Goal: Information Seeking & Learning: Learn about a topic

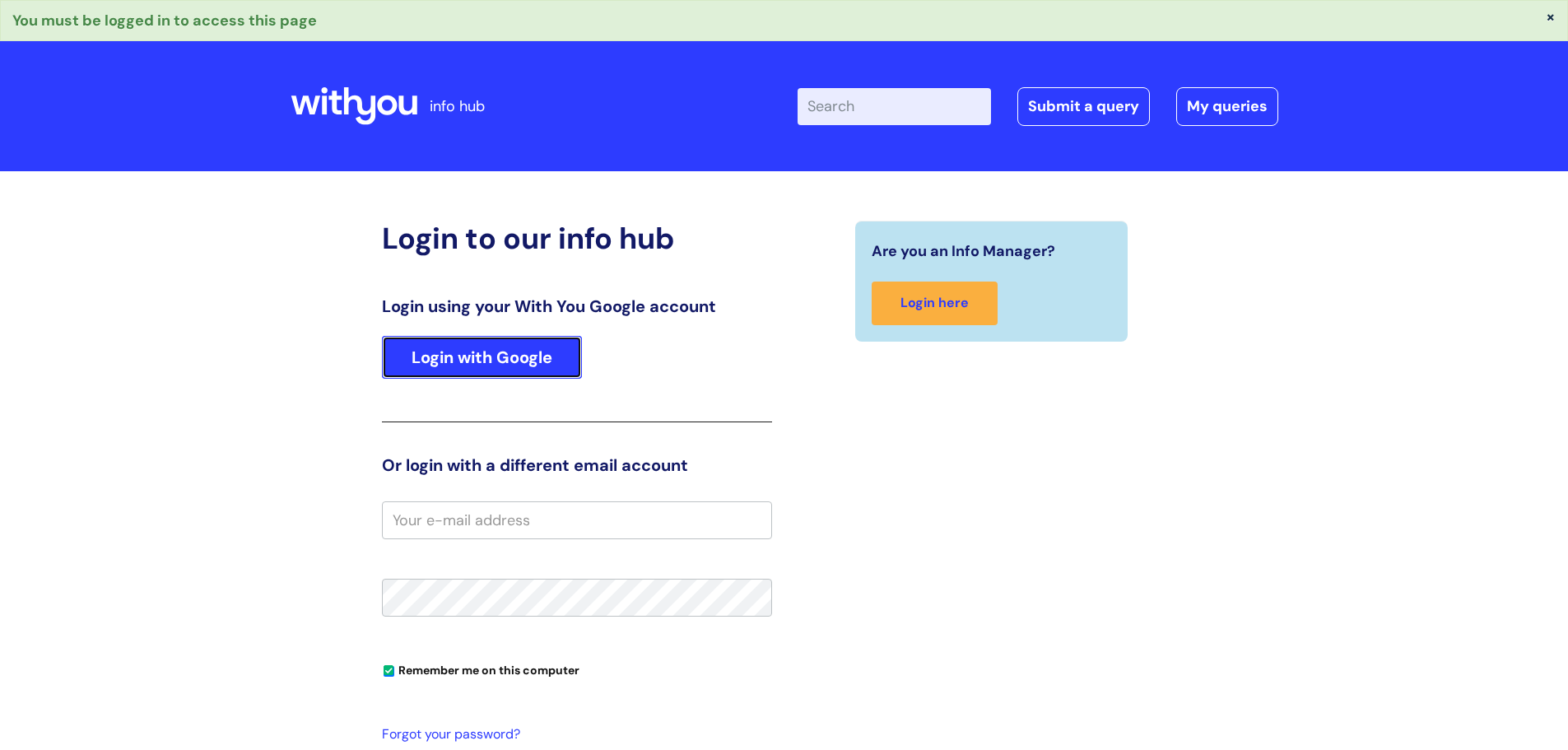
click at [537, 341] on link "Login with Google" at bounding box center [481, 357] width 200 height 43
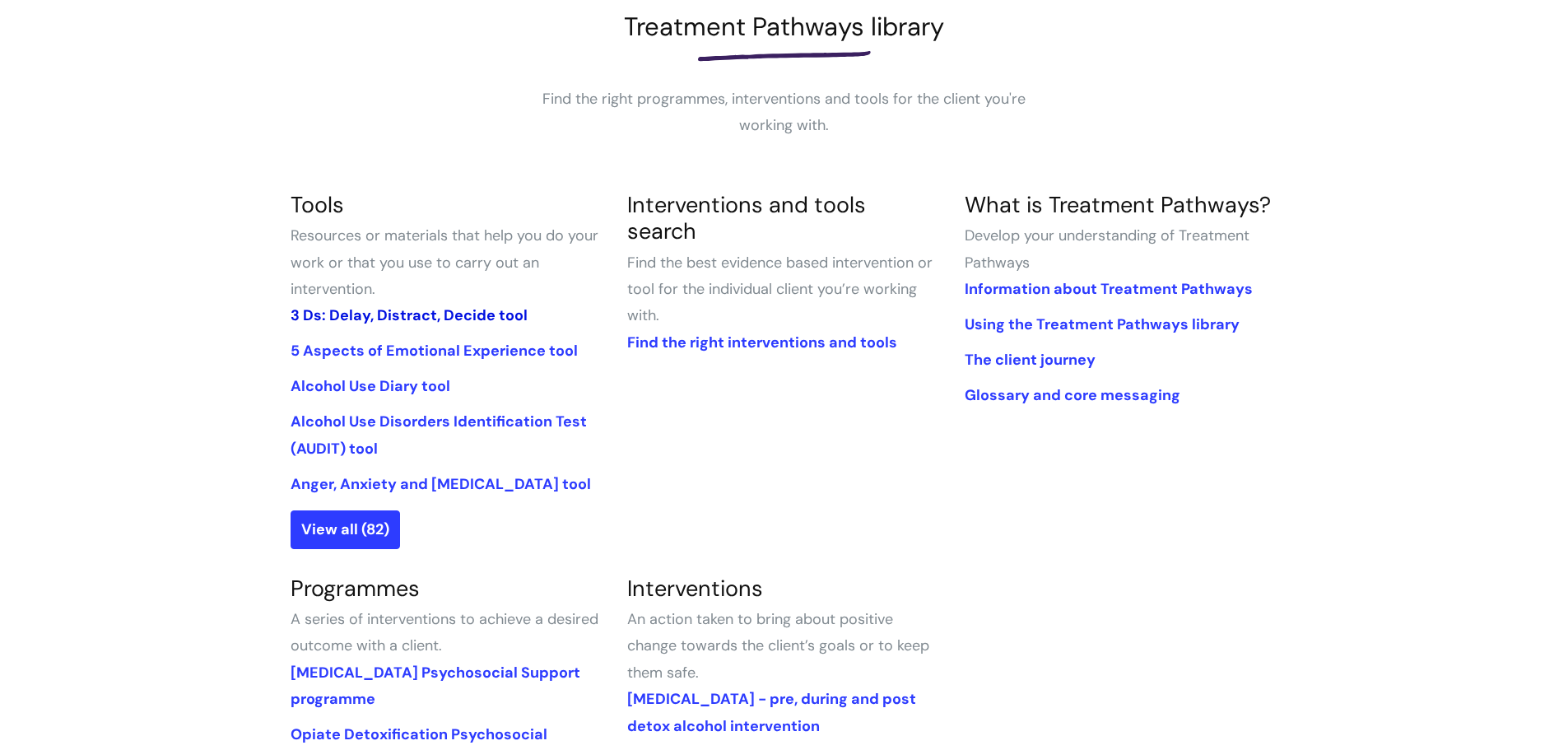
scroll to position [329, 0]
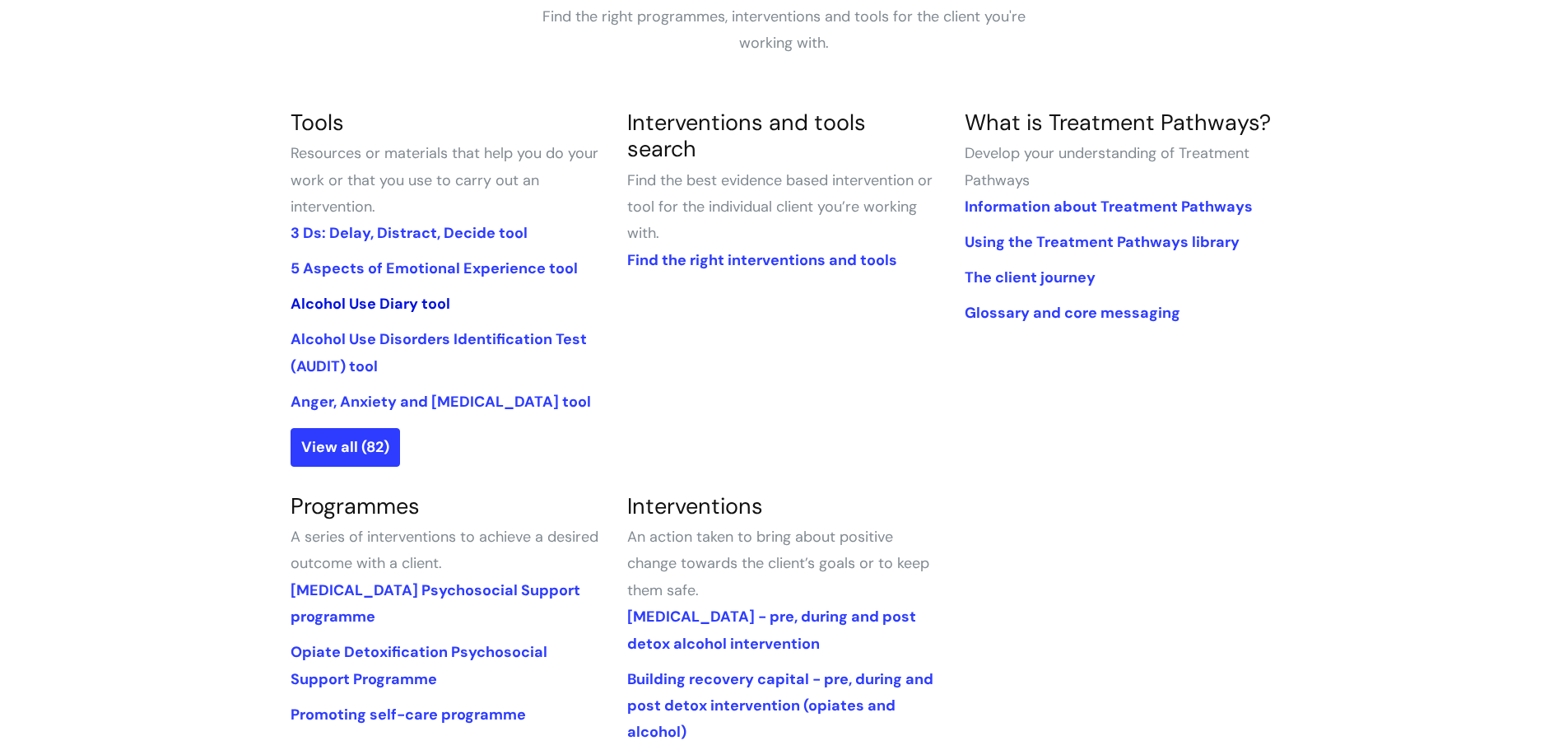
click at [399, 301] on link "Alcohol Use Diary tool" at bounding box center [370, 303] width 160 height 20
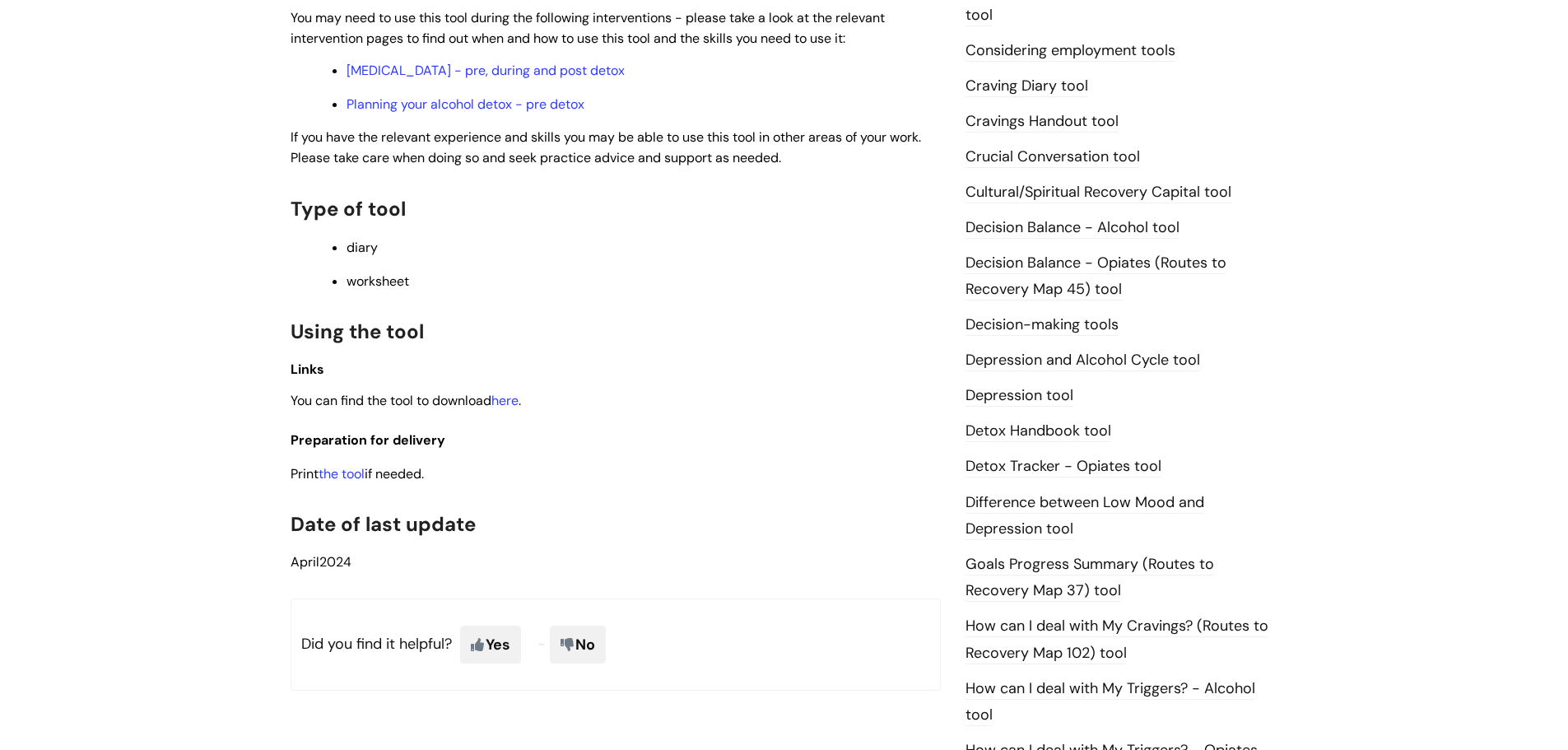
scroll to position [576, 0]
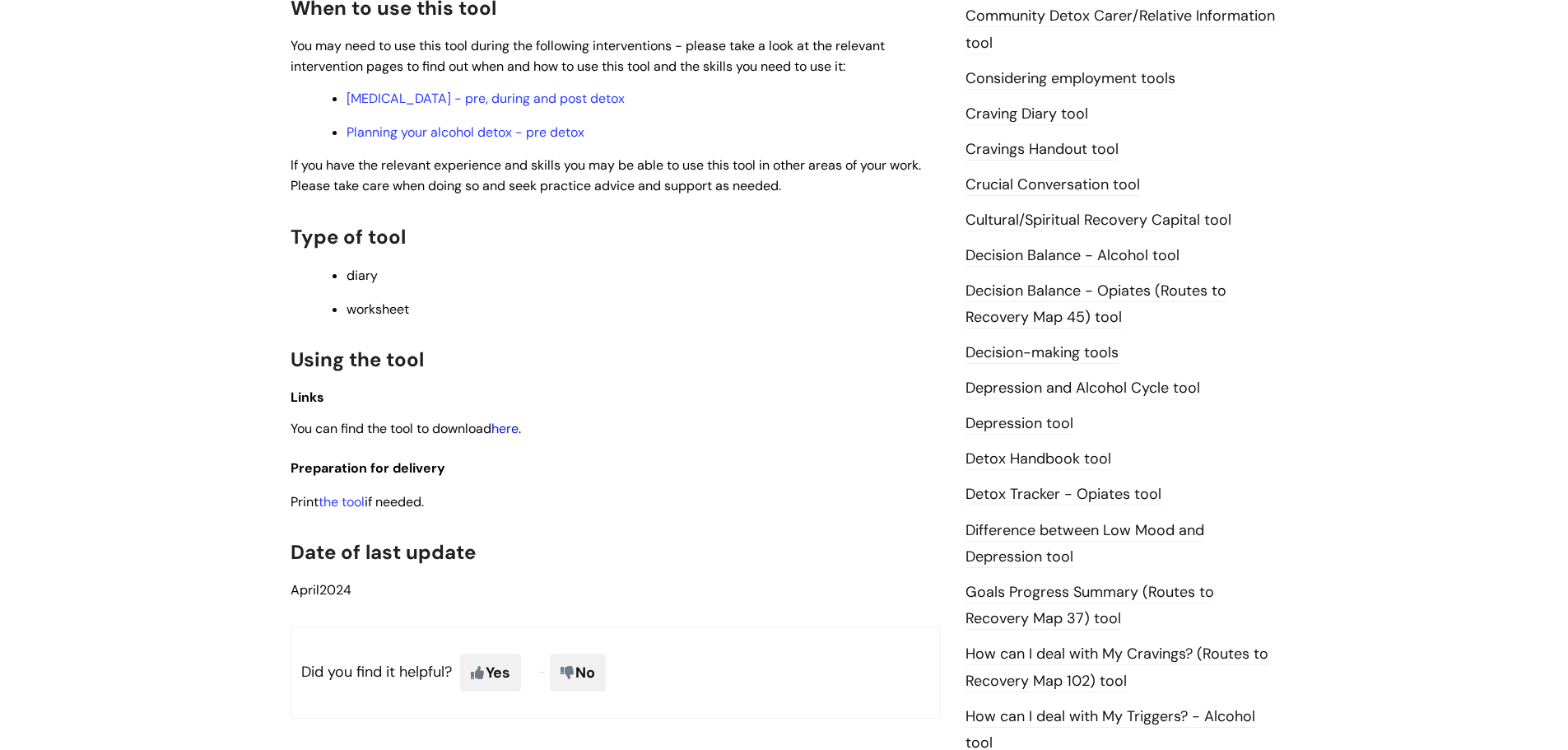
click at [516, 428] on link "here" at bounding box center [504, 428] width 27 height 18
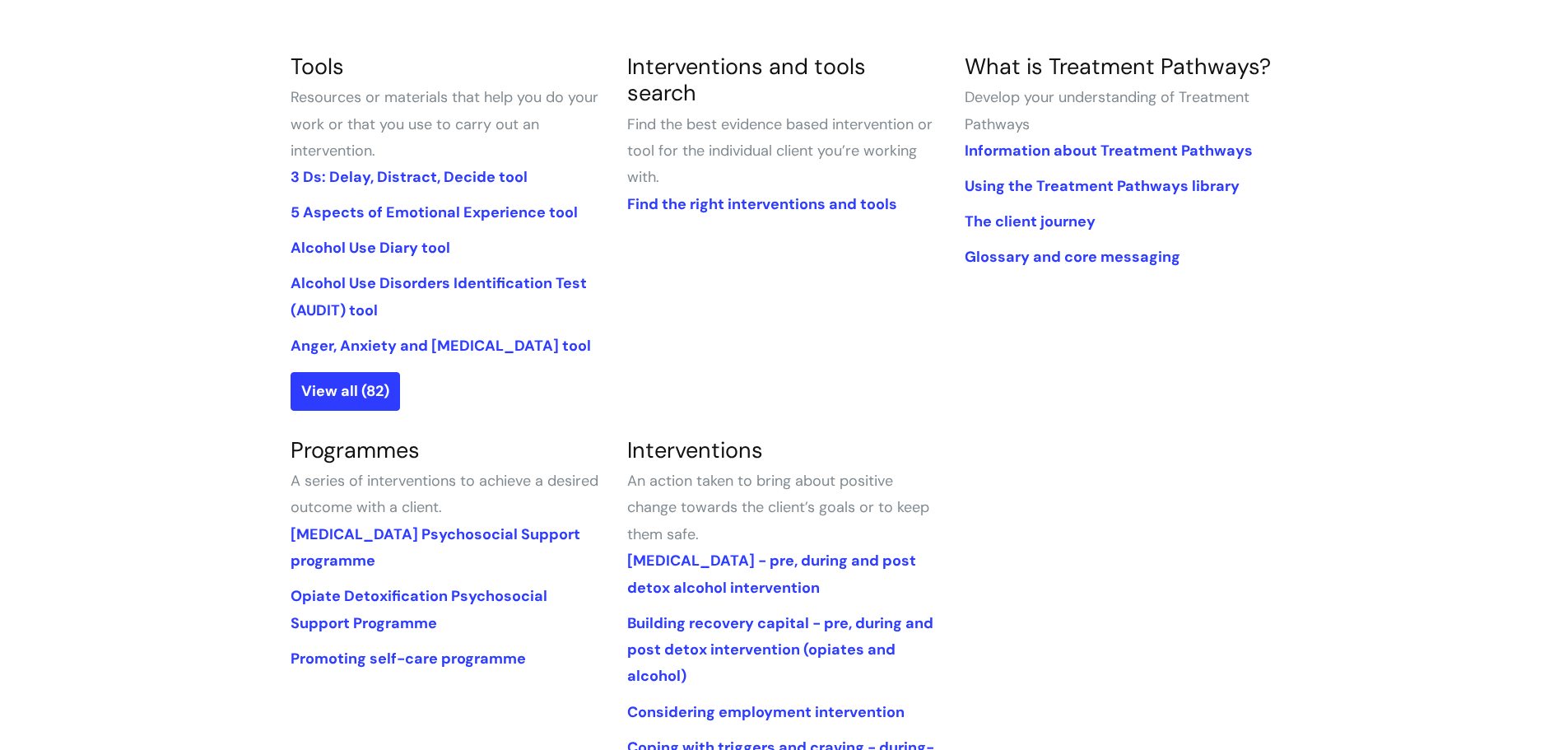
scroll to position [411, 0]
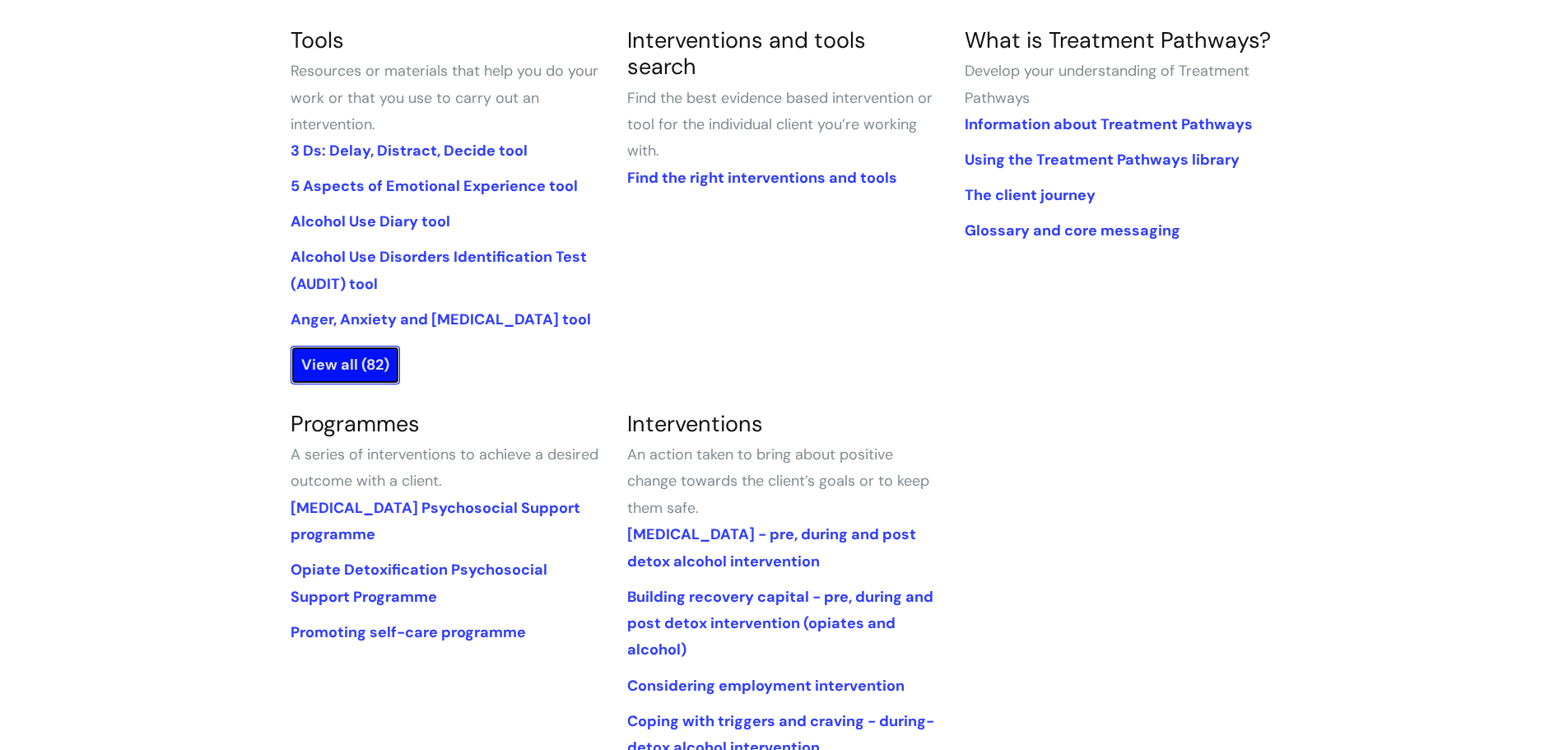
click at [355, 361] on link "View all (82)" at bounding box center [345, 365] width 110 height 38
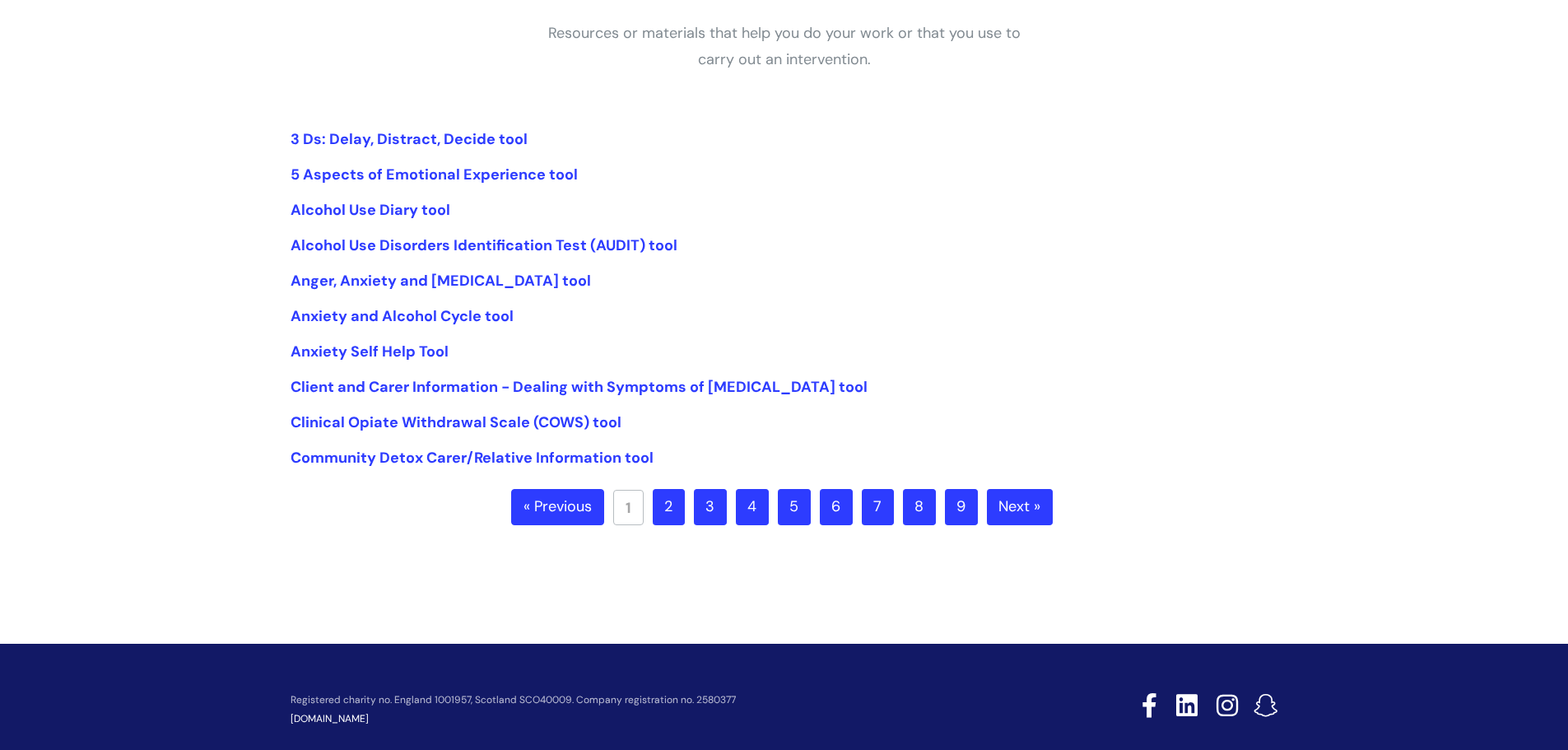
scroll to position [329, 0]
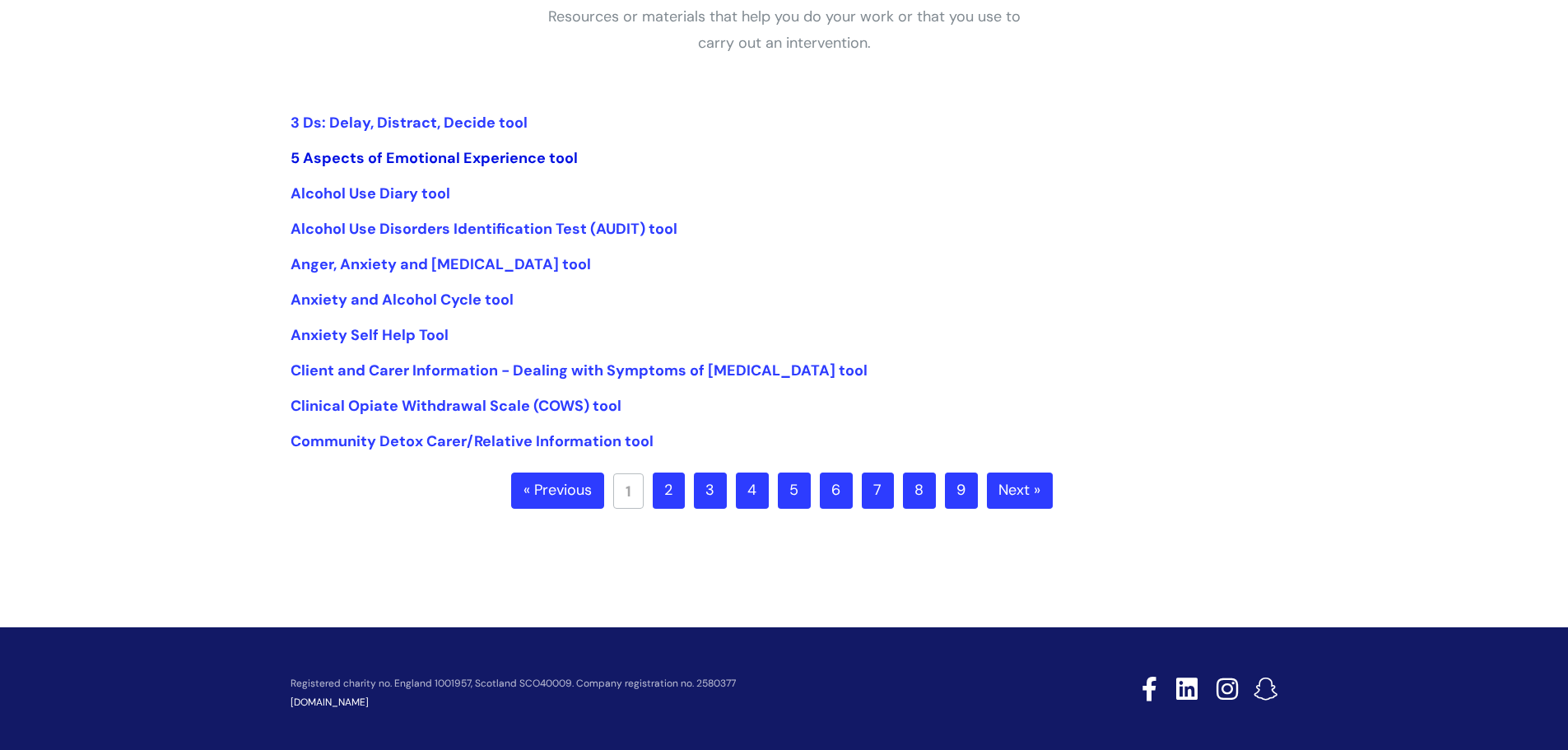
click at [441, 156] on link "5 Aspects of Emotional Experience tool" at bounding box center [434, 157] width 288 height 20
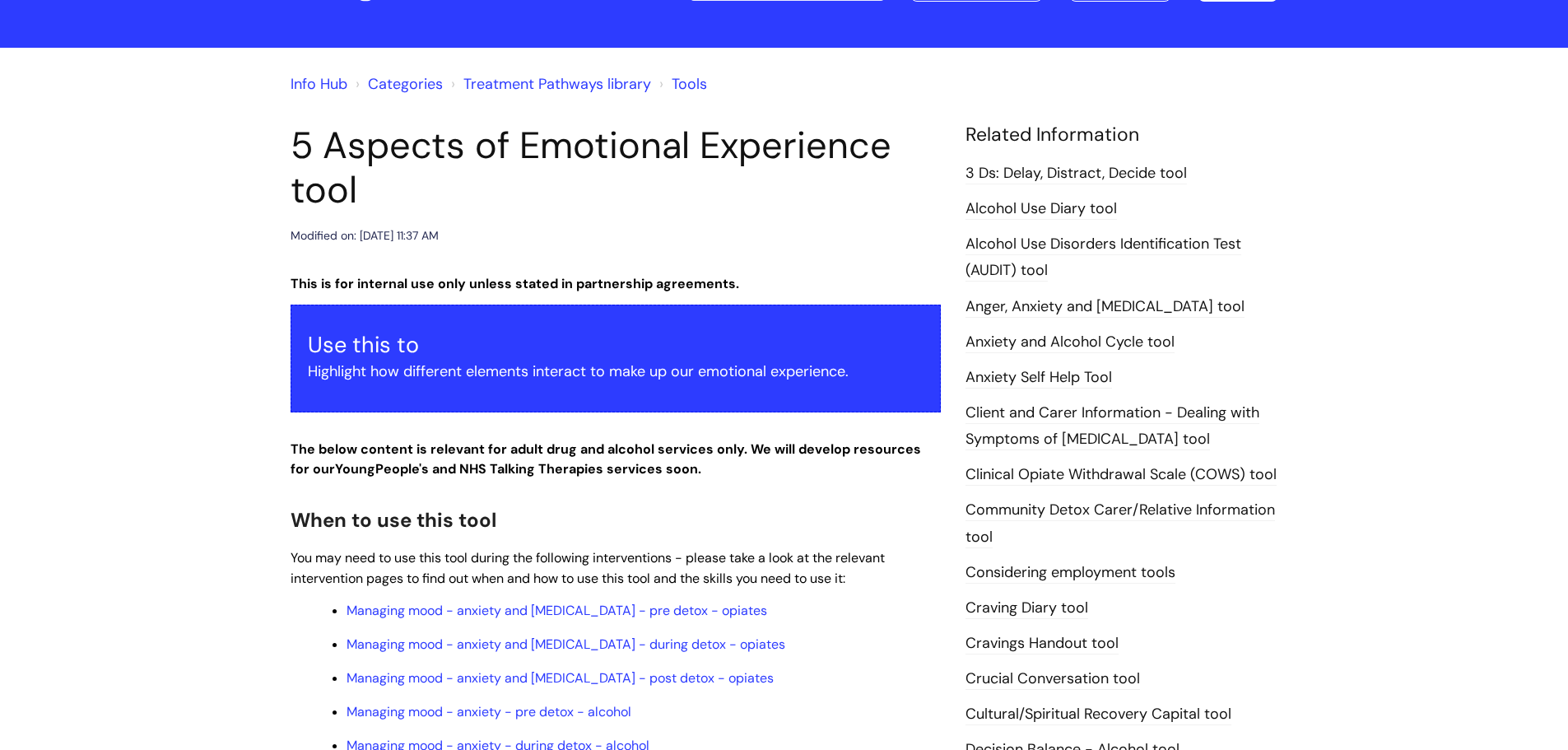
scroll to position [165, 0]
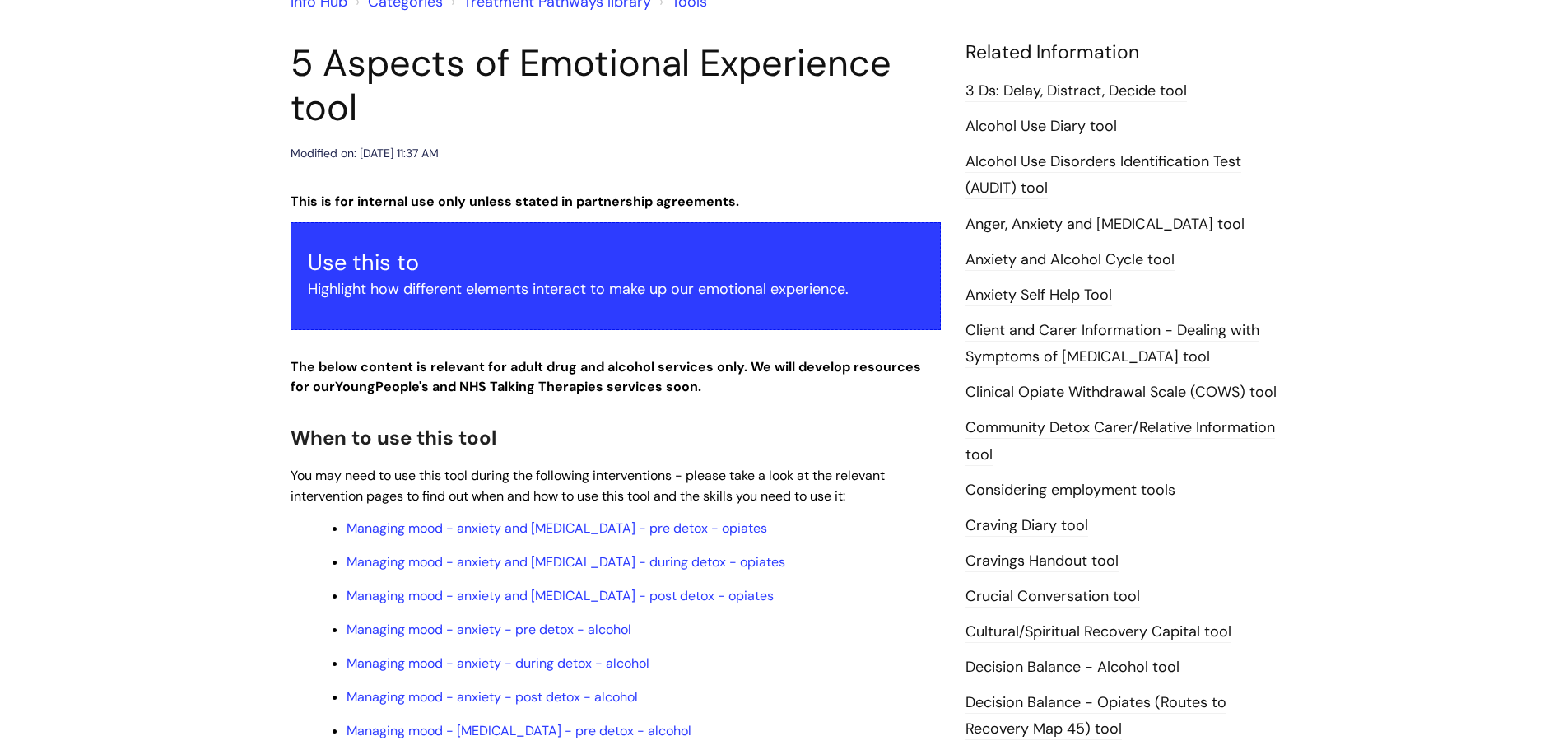
click at [695, 181] on article "5 Aspects of Emotional Experience tool Modified on: Tue, 14 May, 2024 at 11:37 …" at bounding box center [615, 673] width 650 height 1264
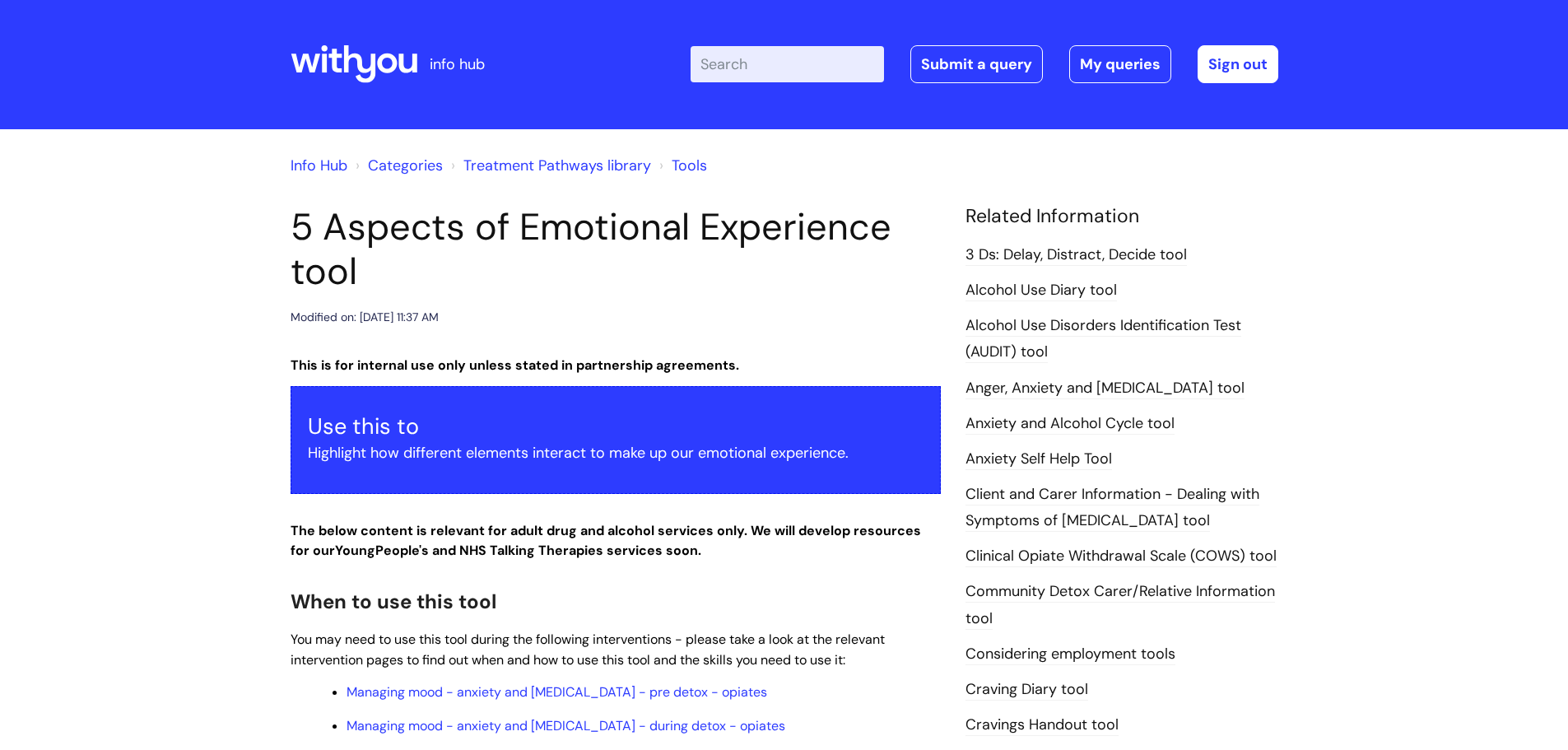
scroll to position [0, 0]
click at [567, 177] on li "Treatment Pathways library" at bounding box center [548, 167] width 204 height 26
click at [575, 170] on link "Treatment Pathways library" at bounding box center [557, 166] width 188 height 20
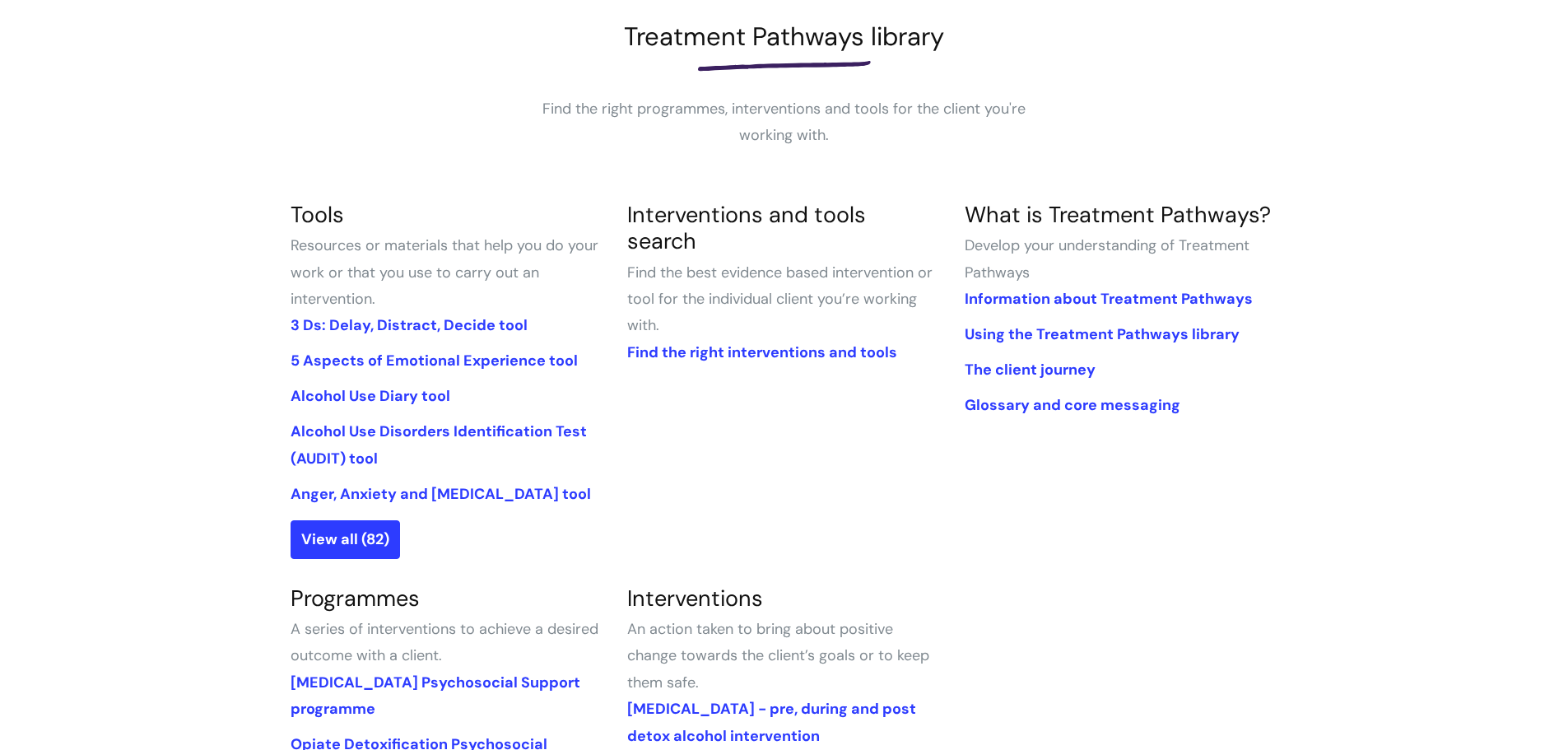
scroll to position [247, 0]
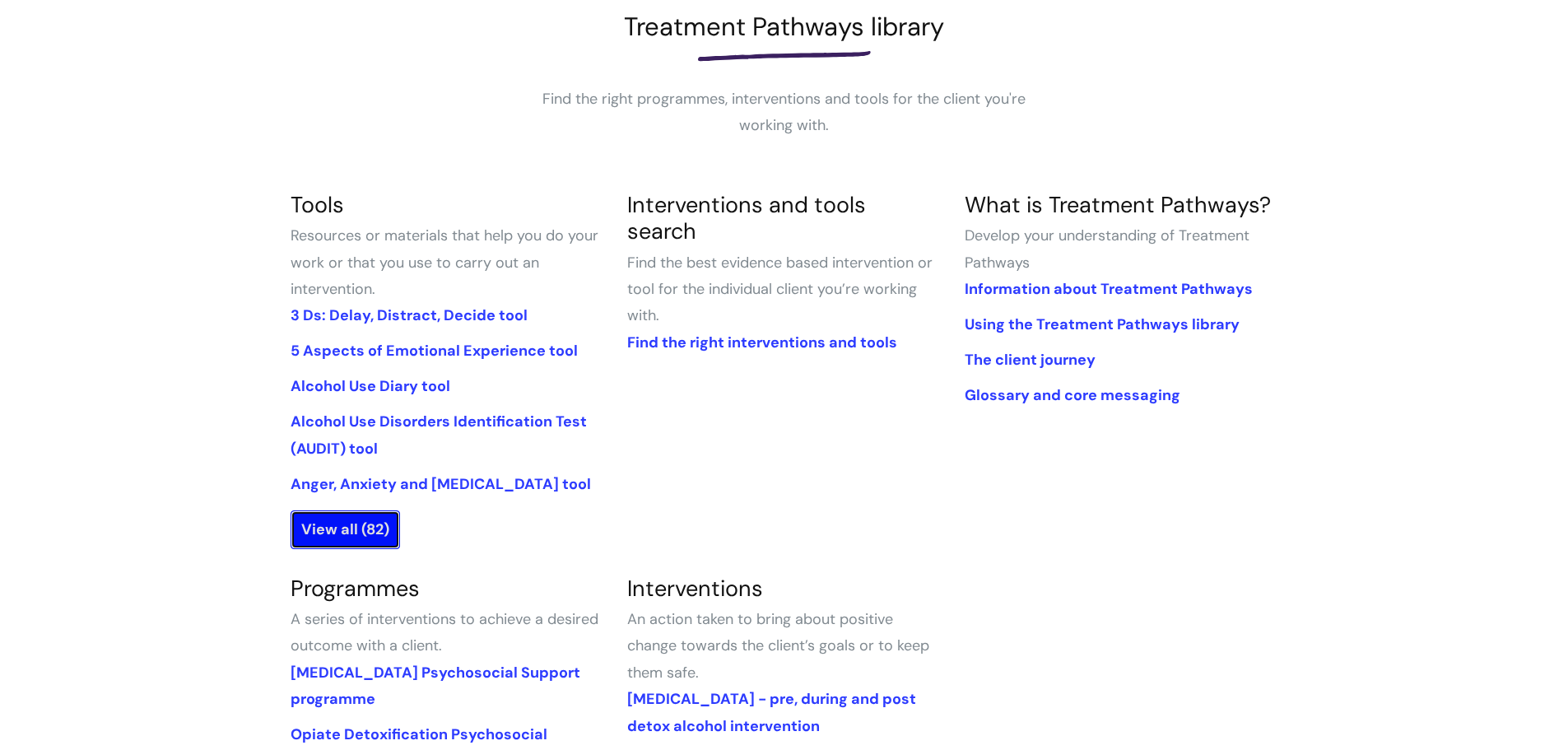
click at [330, 529] on link "View all (82)" at bounding box center [345, 529] width 110 height 38
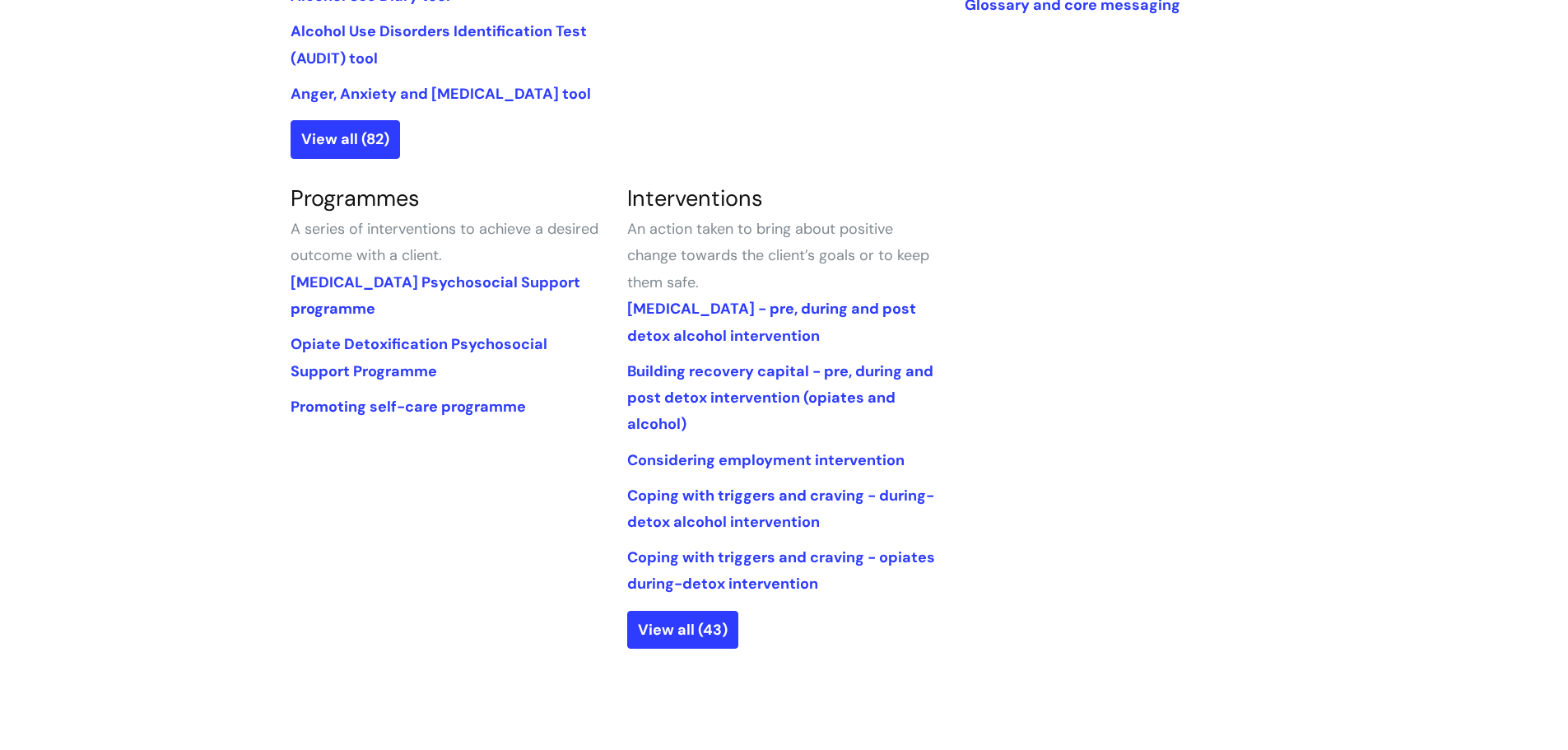
scroll to position [659, 0]
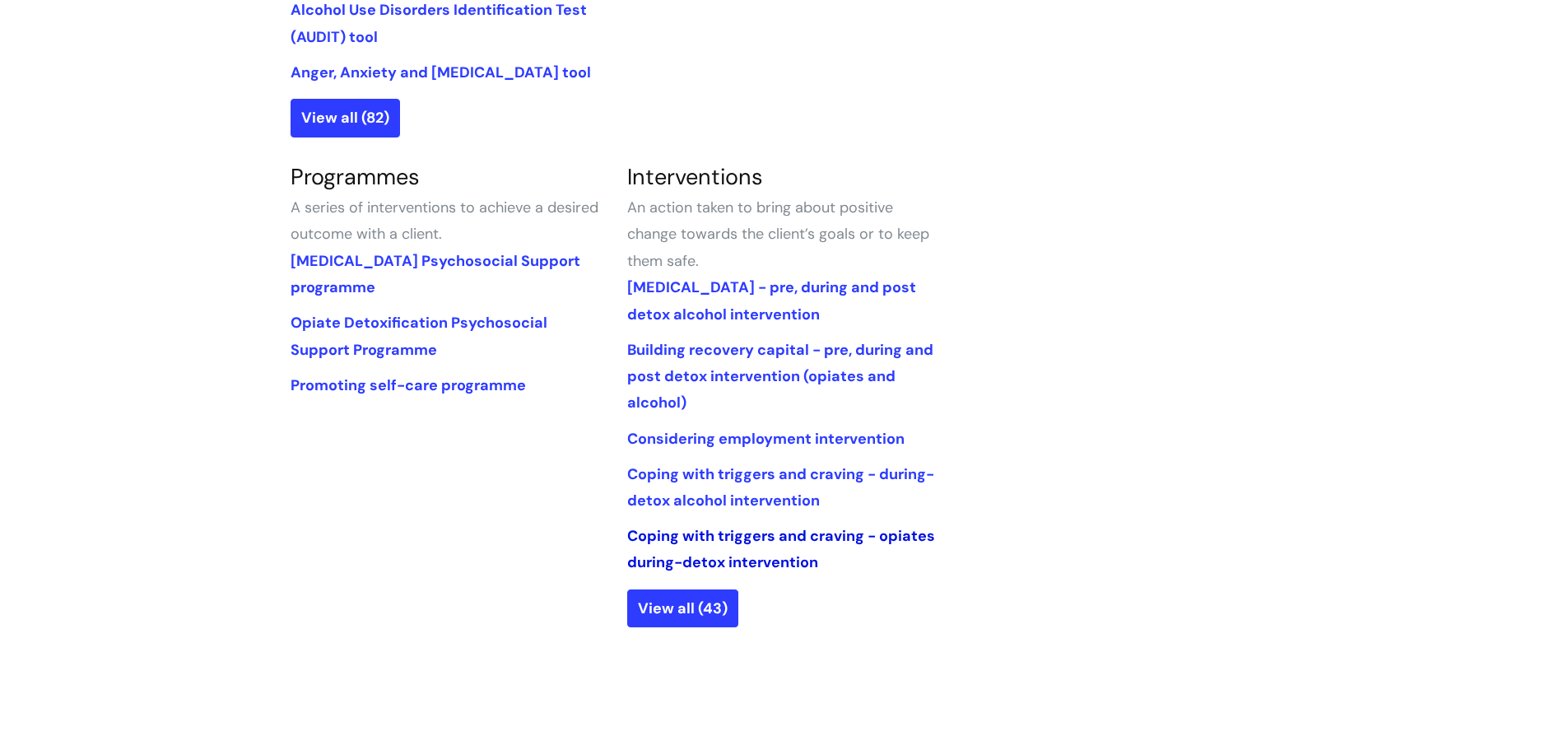
click at [729, 561] on link "Coping with triggers and craving - opiates during-detox intervention" at bounding box center [781, 549] width 308 height 47
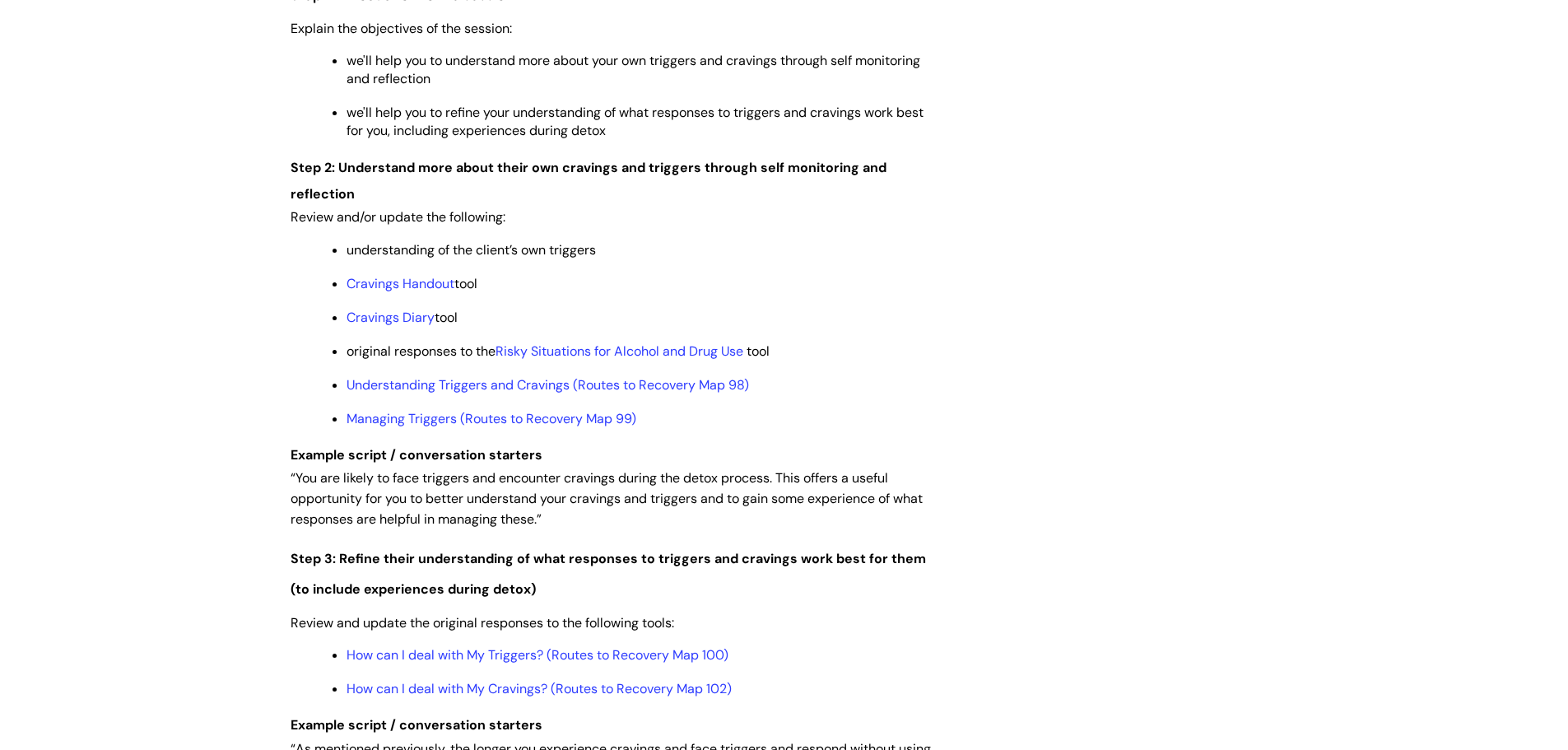
scroll to position [2057, 0]
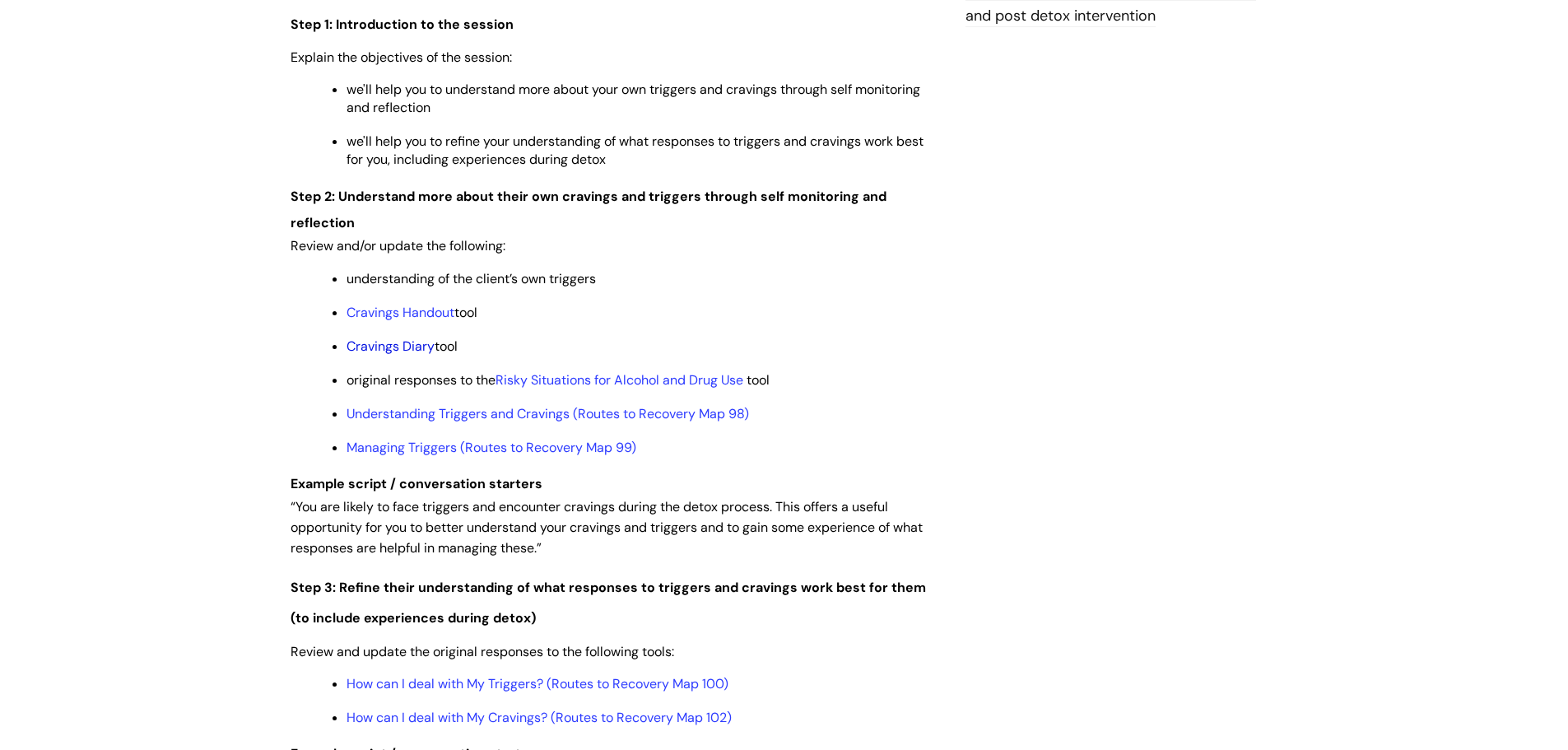
click at [389, 346] on link "Cravings Diary" at bounding box center [390, 346] width 88 height 18
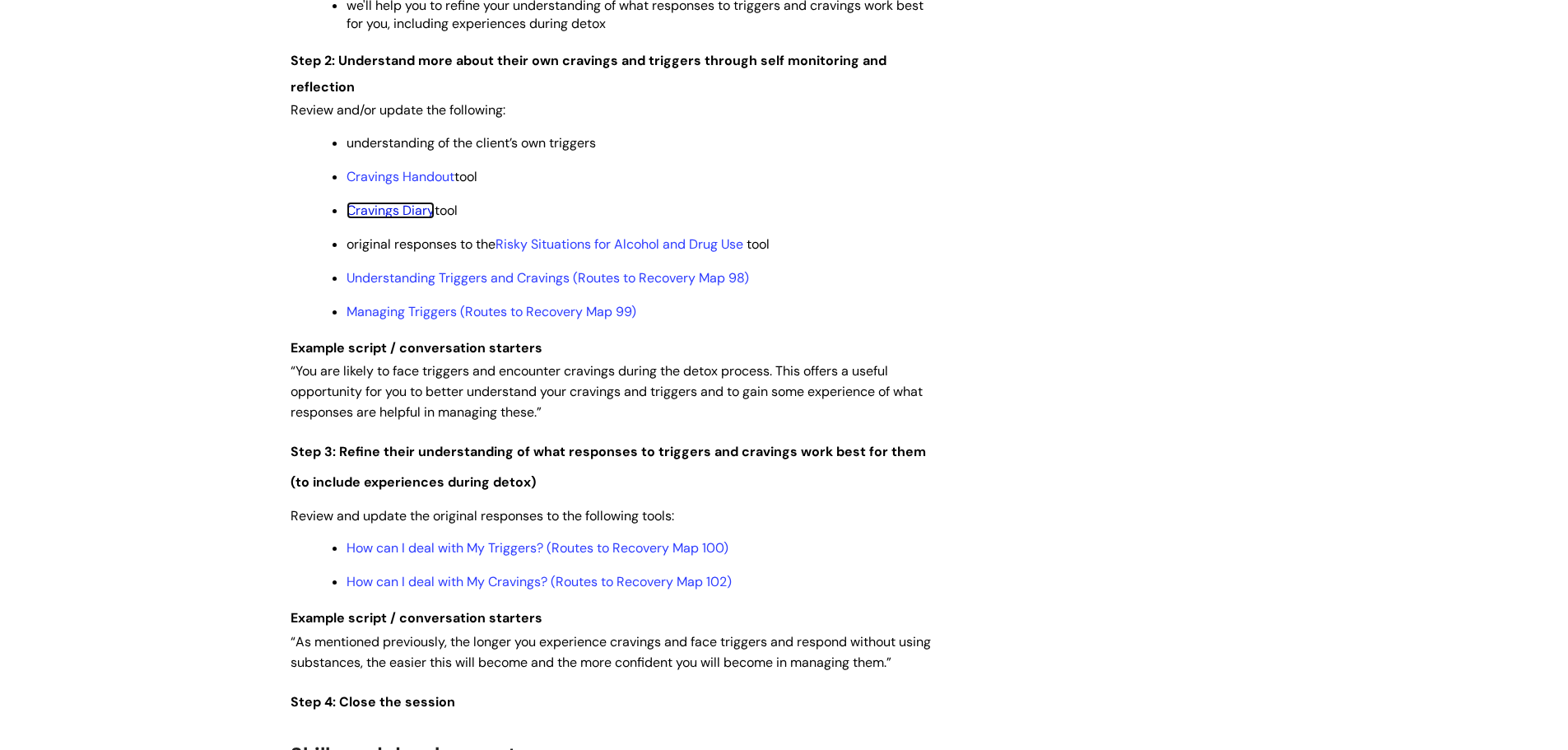
scroll to position [2222, 0]
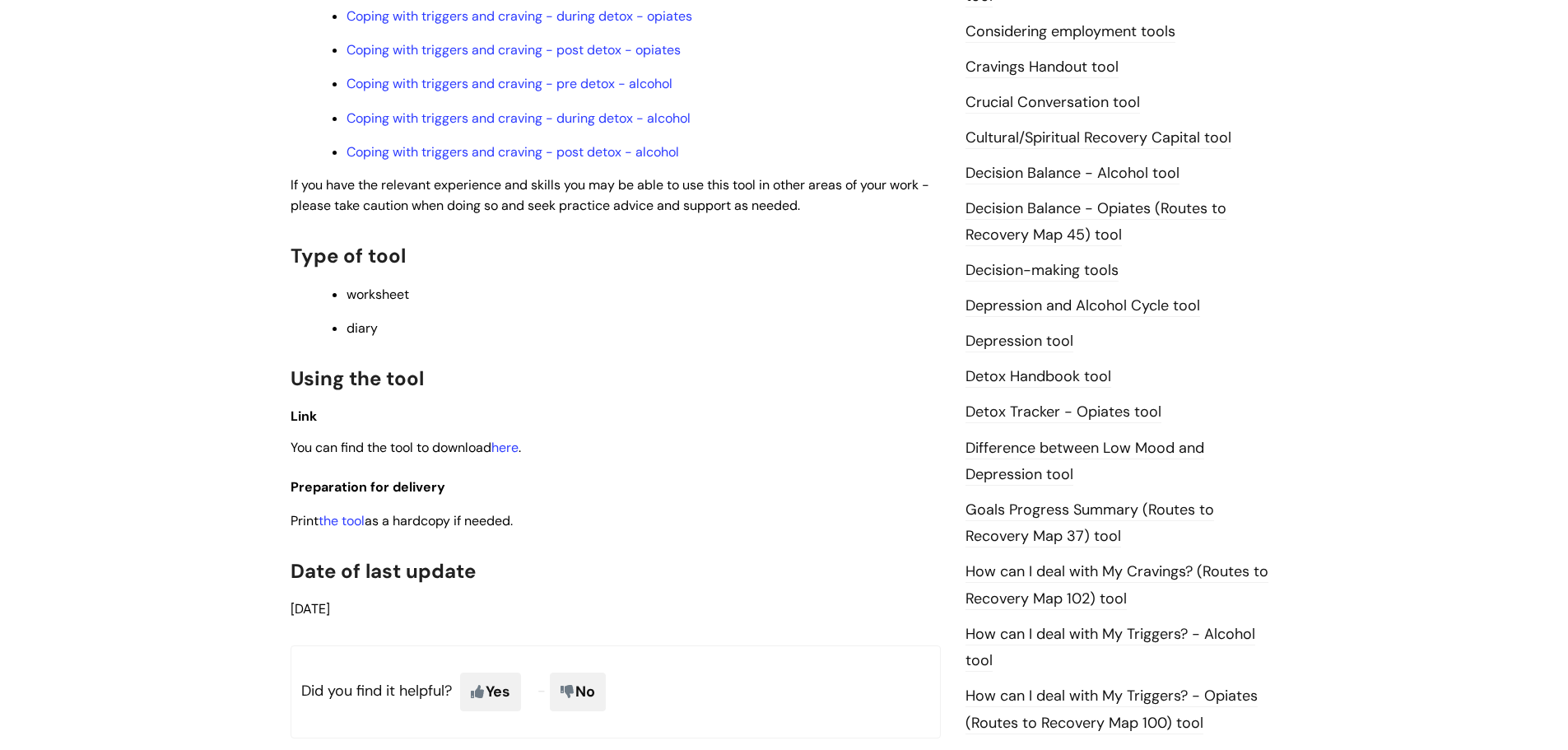
scroll to position [824, 0]
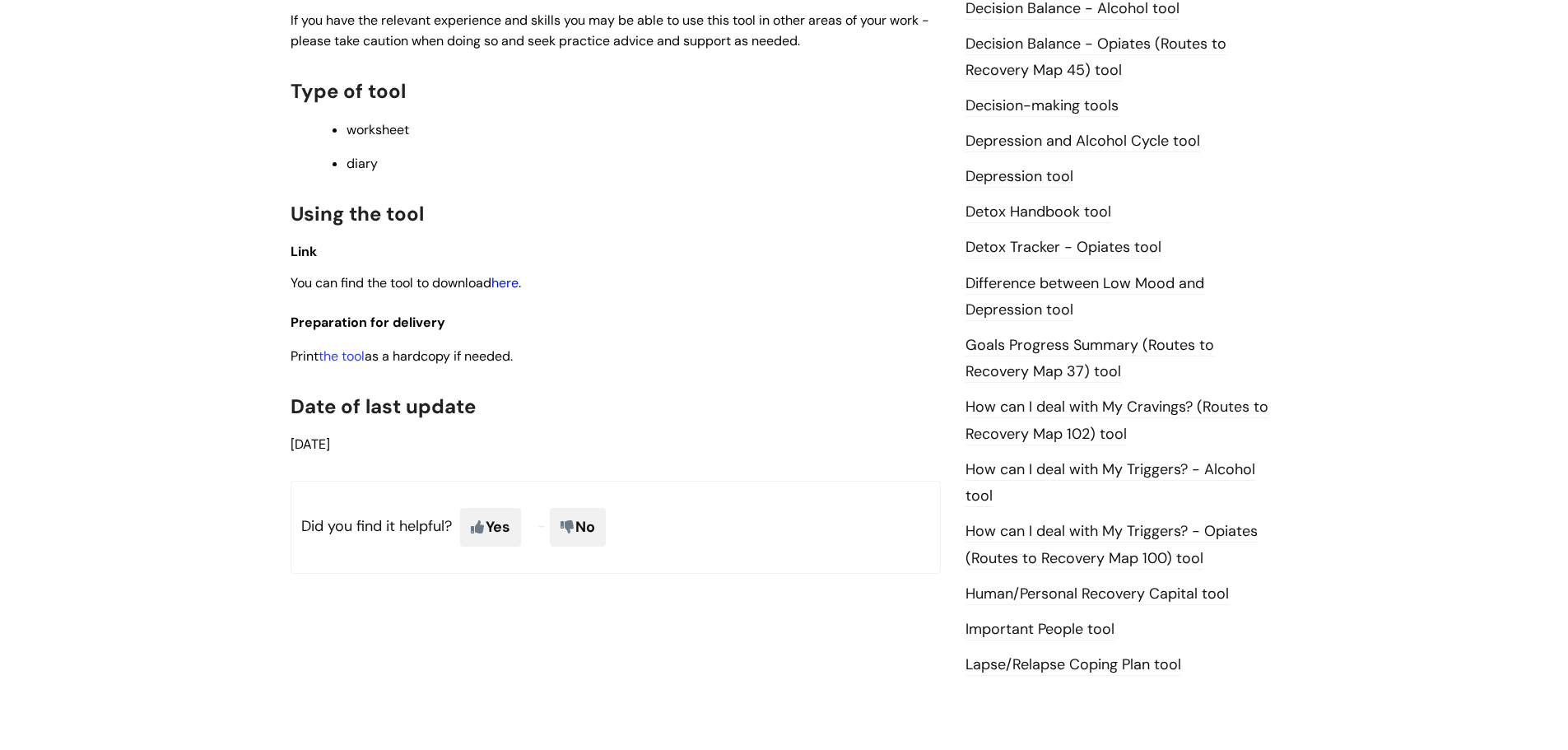
click at [518, 279] on link "here" at bounding box center [504, 283] width 27 height 18
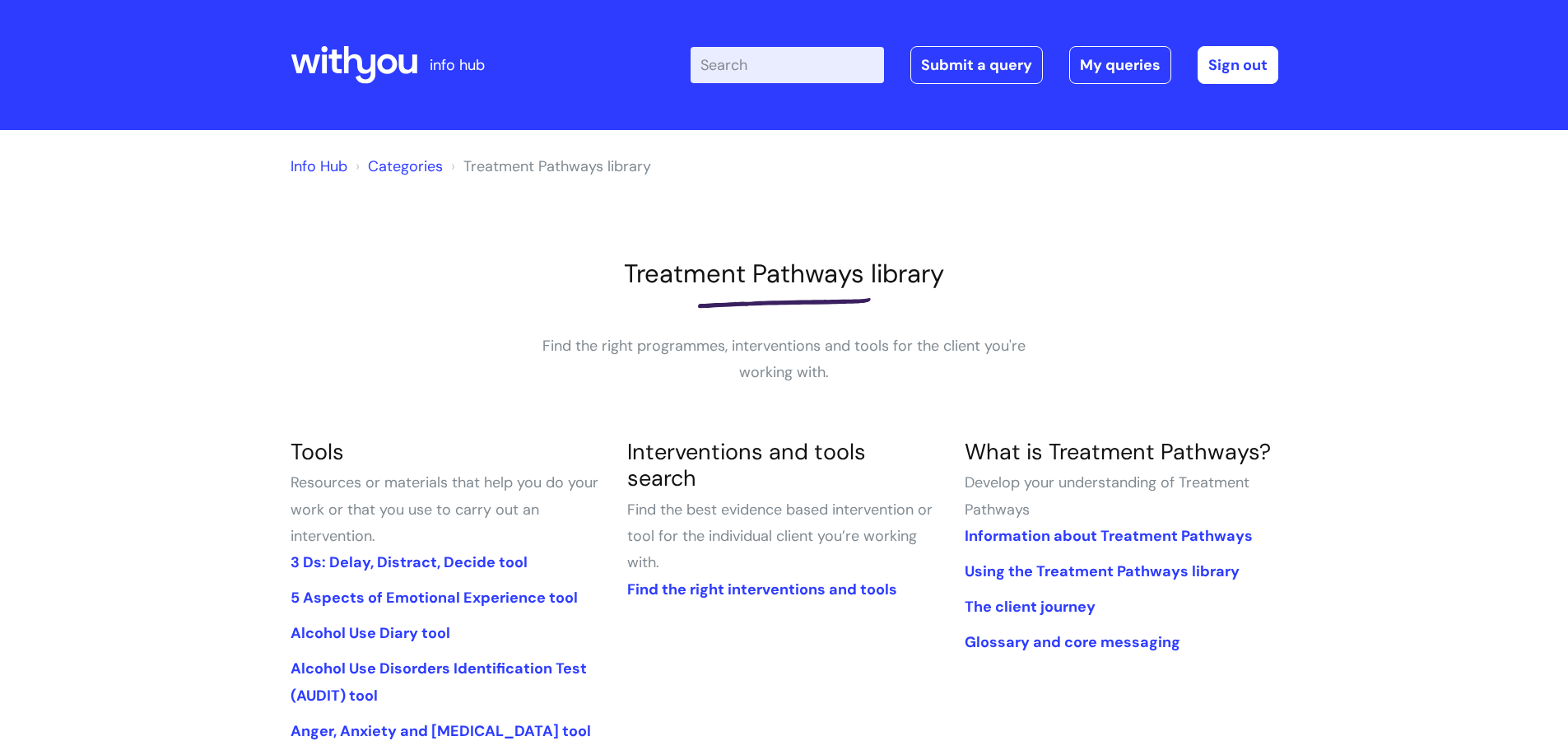
scroll to position [659, 0]
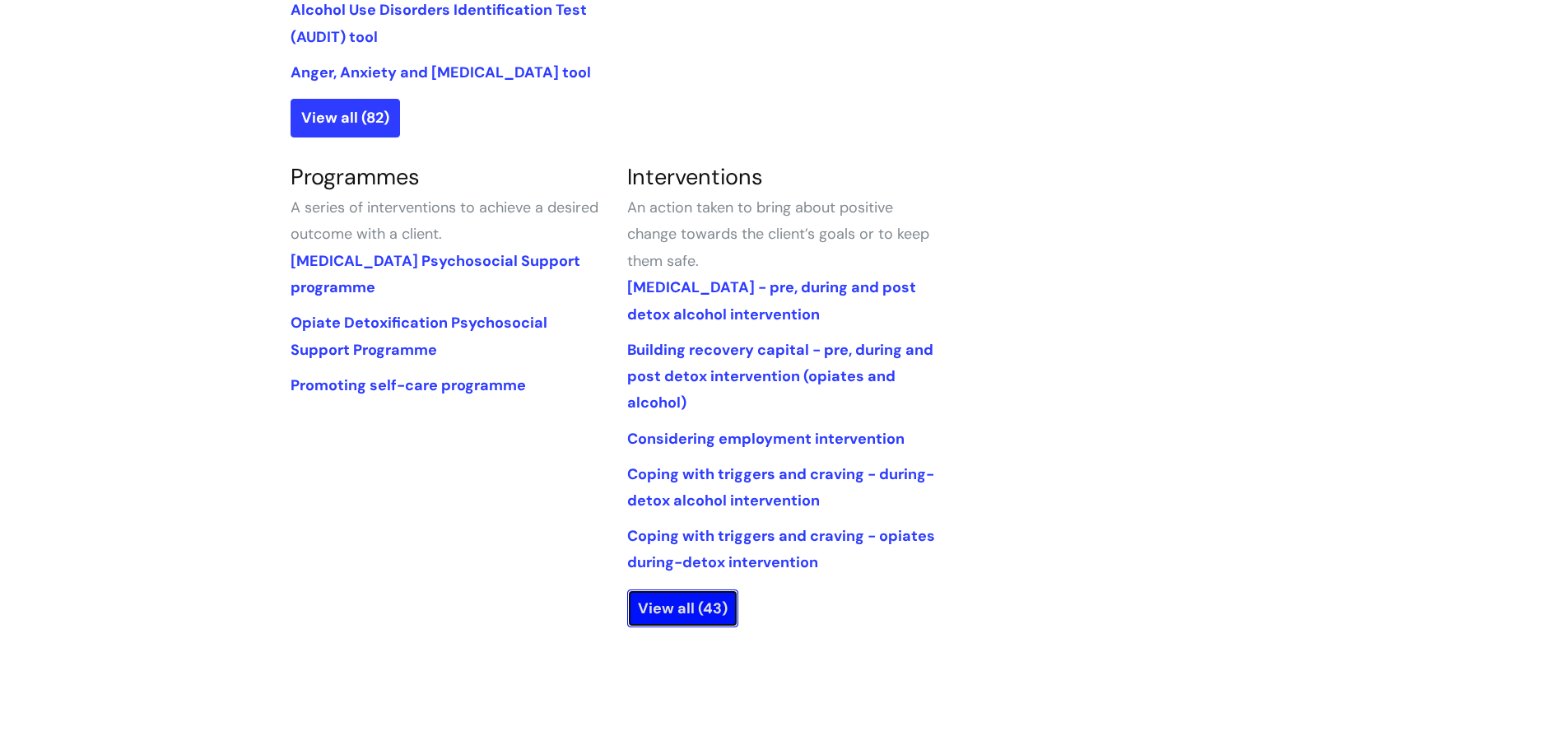
click at [667, 607] on link "View all (43)" at bounding box center [682, 608] width 111 height 38
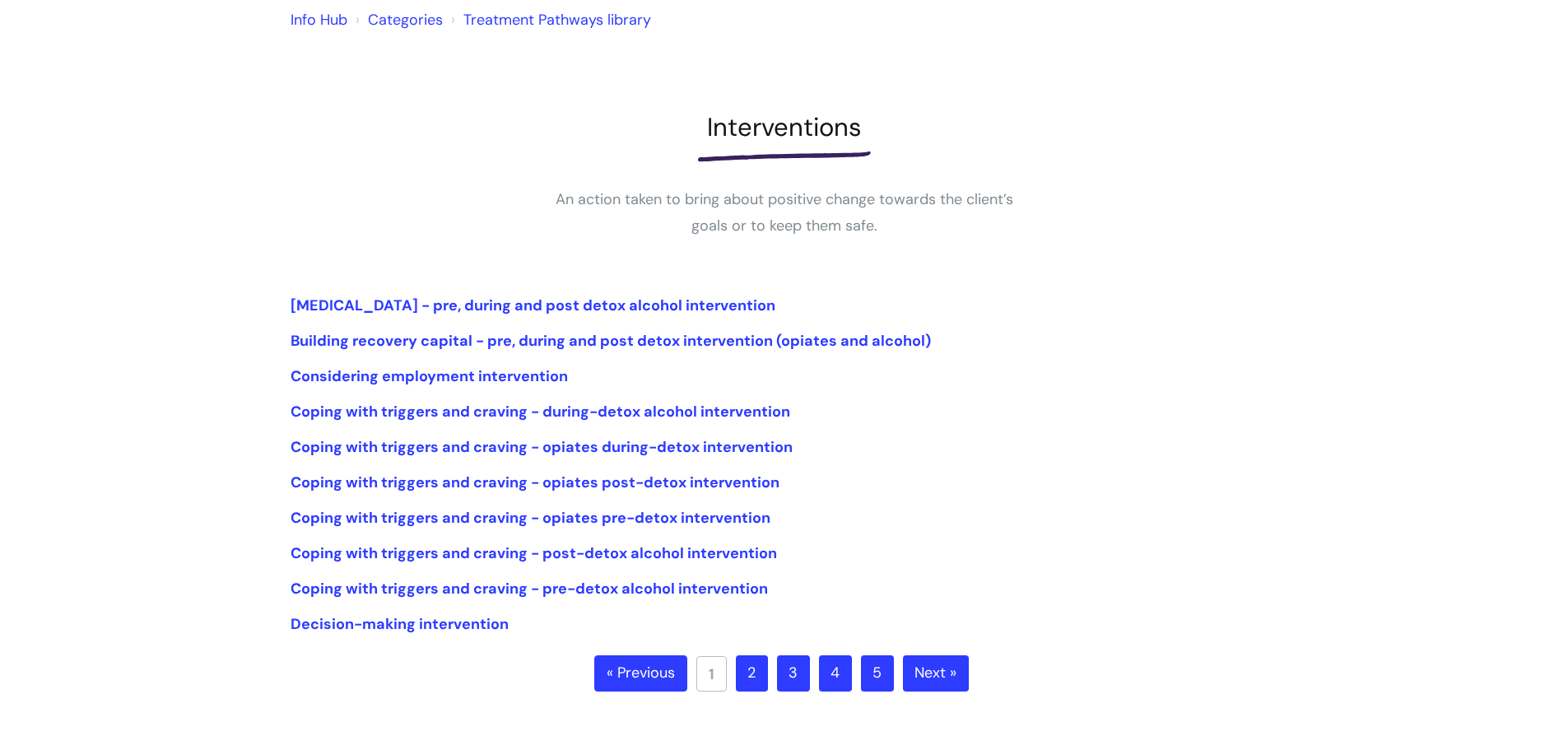
scroll to position [165, 0]
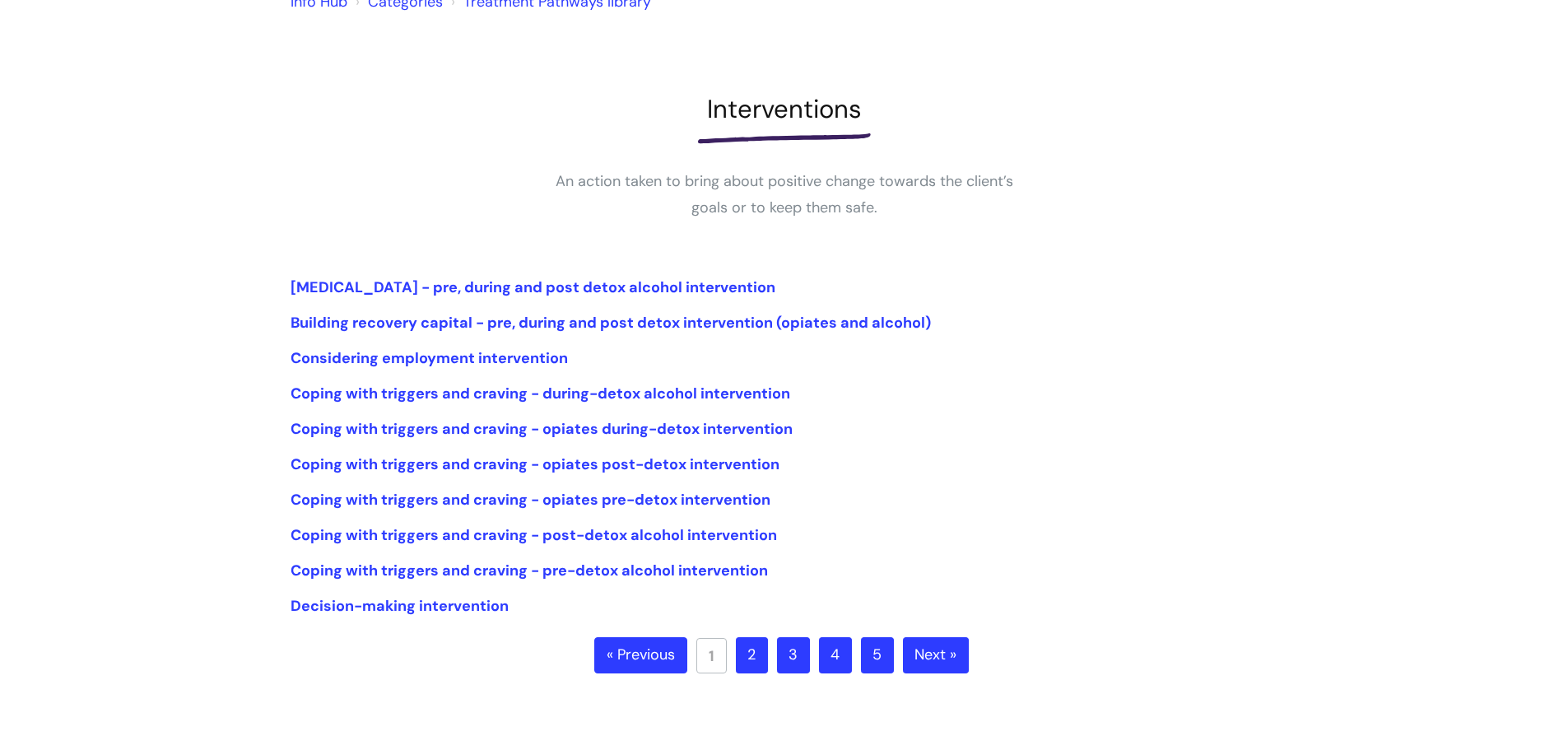
click at [757, 657] on link "2" at bounding box center [752, 655] width 32 height 36
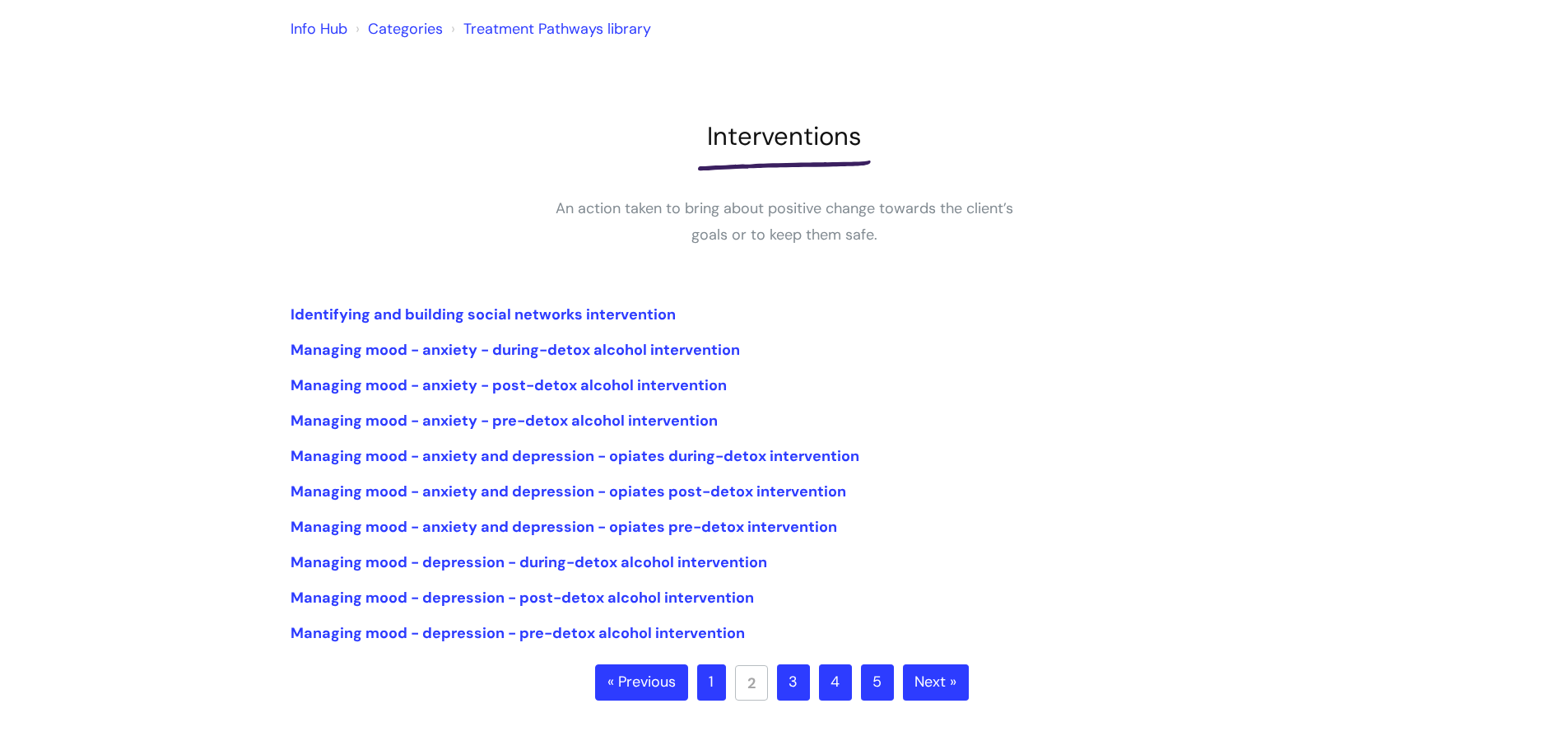
scroll to position [165, 0]
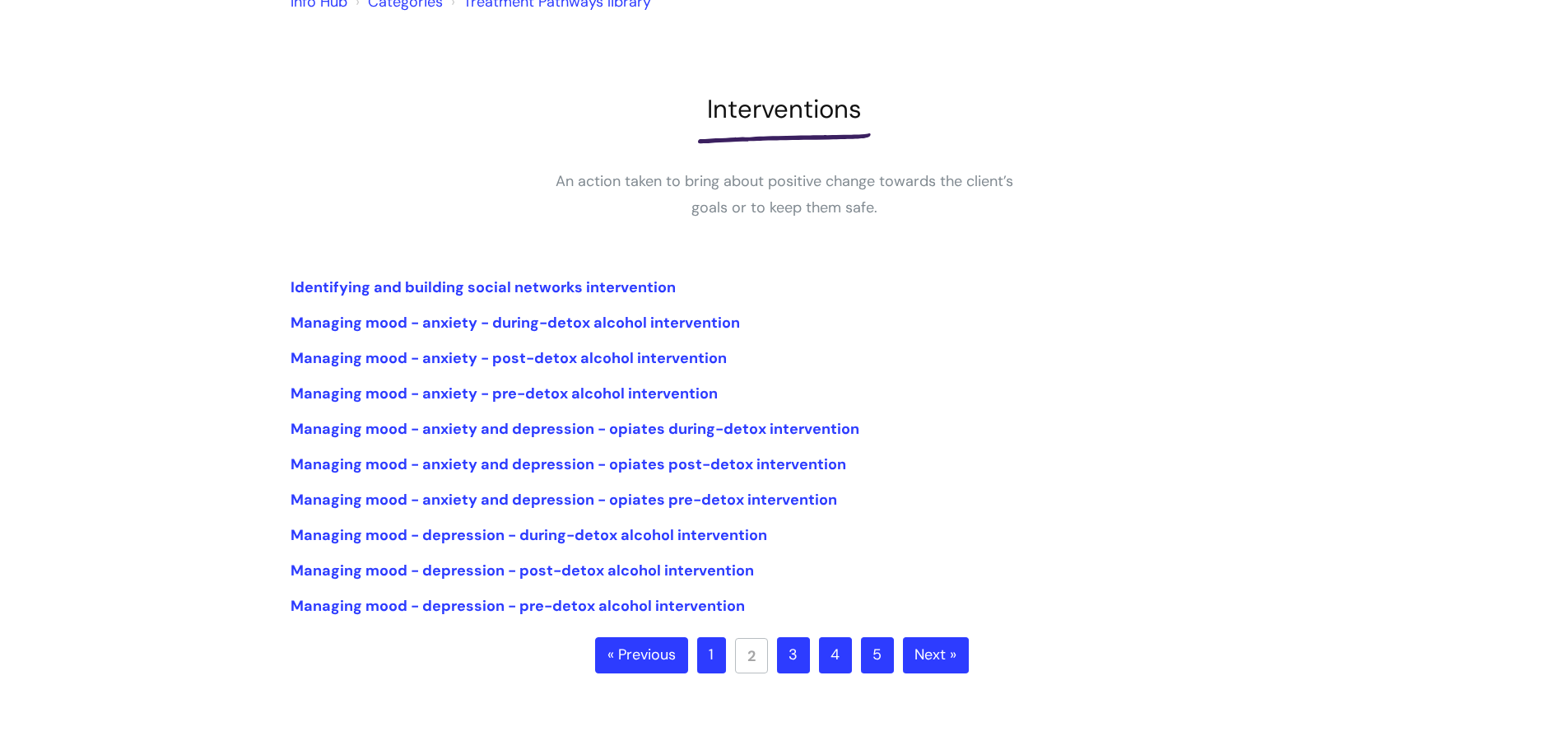
click at [800, 652] on link "3" at bounding box center [793, 655] width 33 height 36
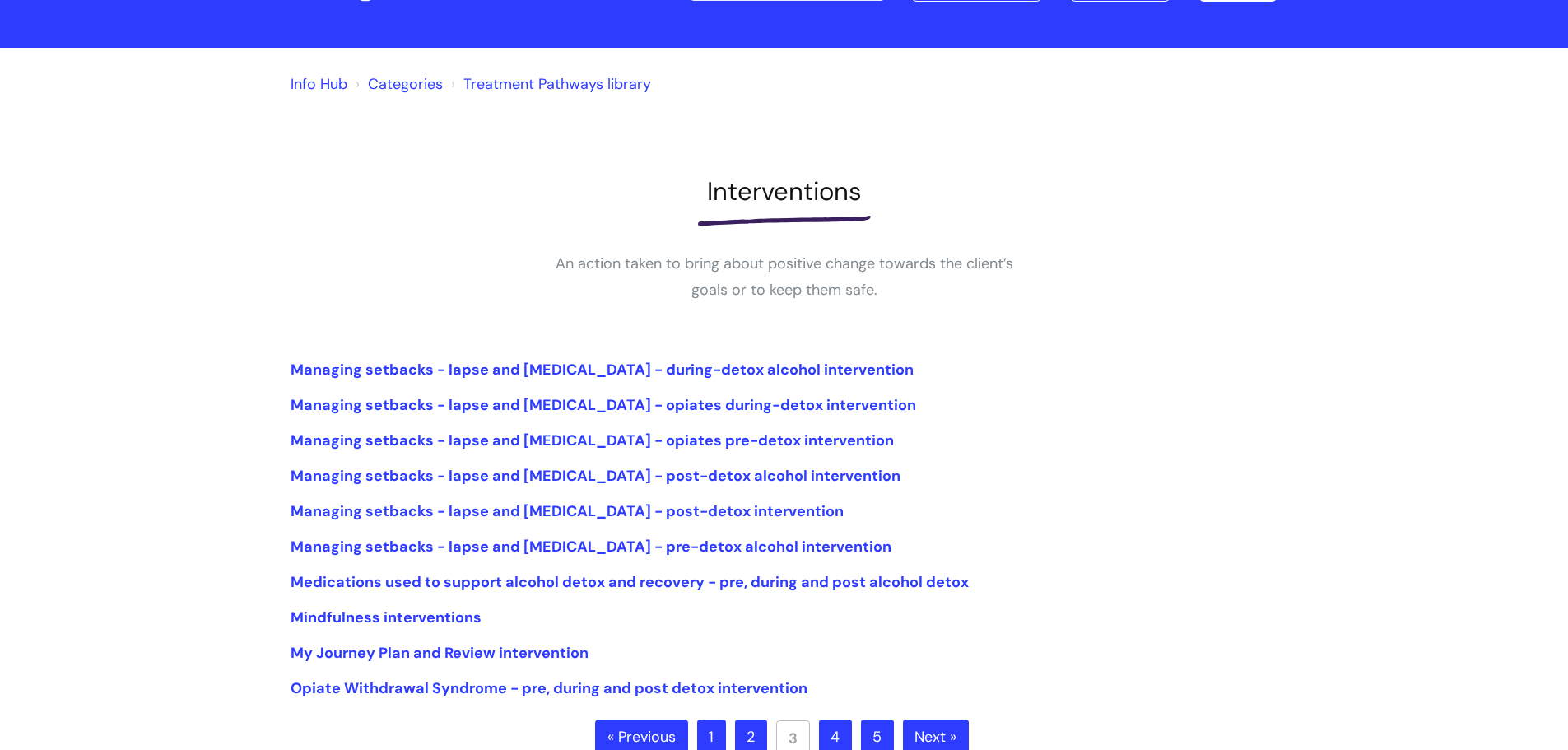
scroll to position [165, 0]
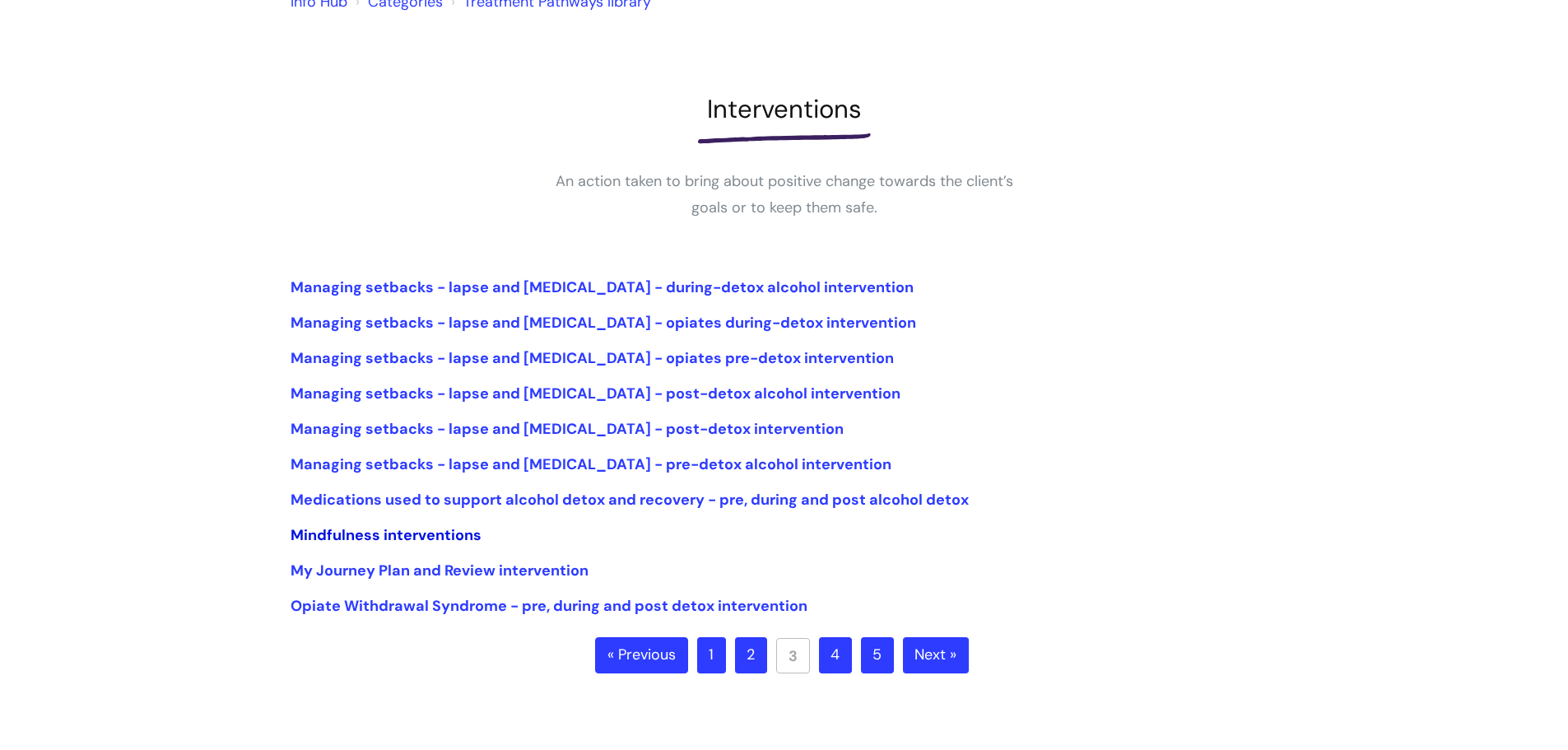
click at [457, 539] on link "Mindfulness interventions" at bounding box center [385, 534] width 191 height 20
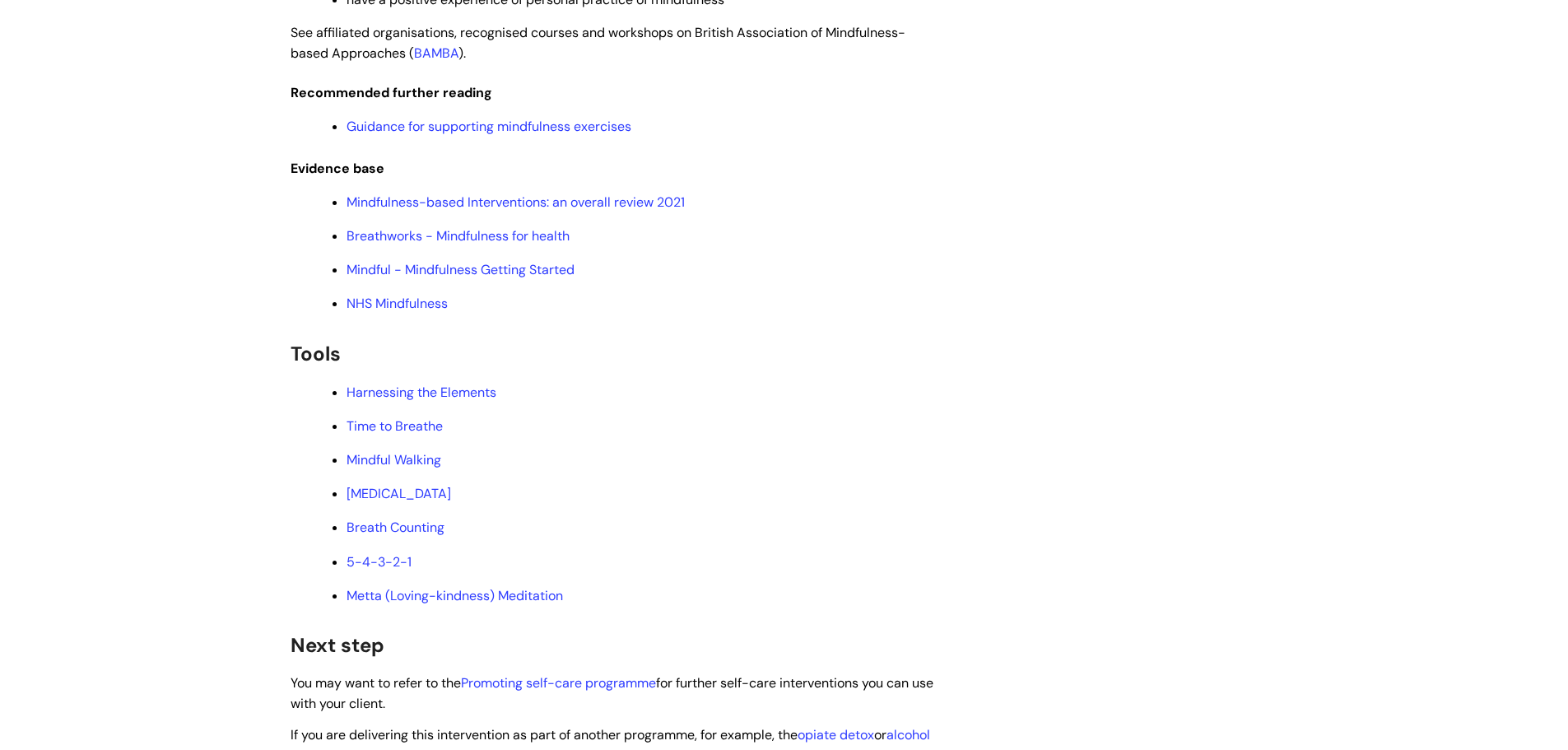
scroll to position [2881, 0]
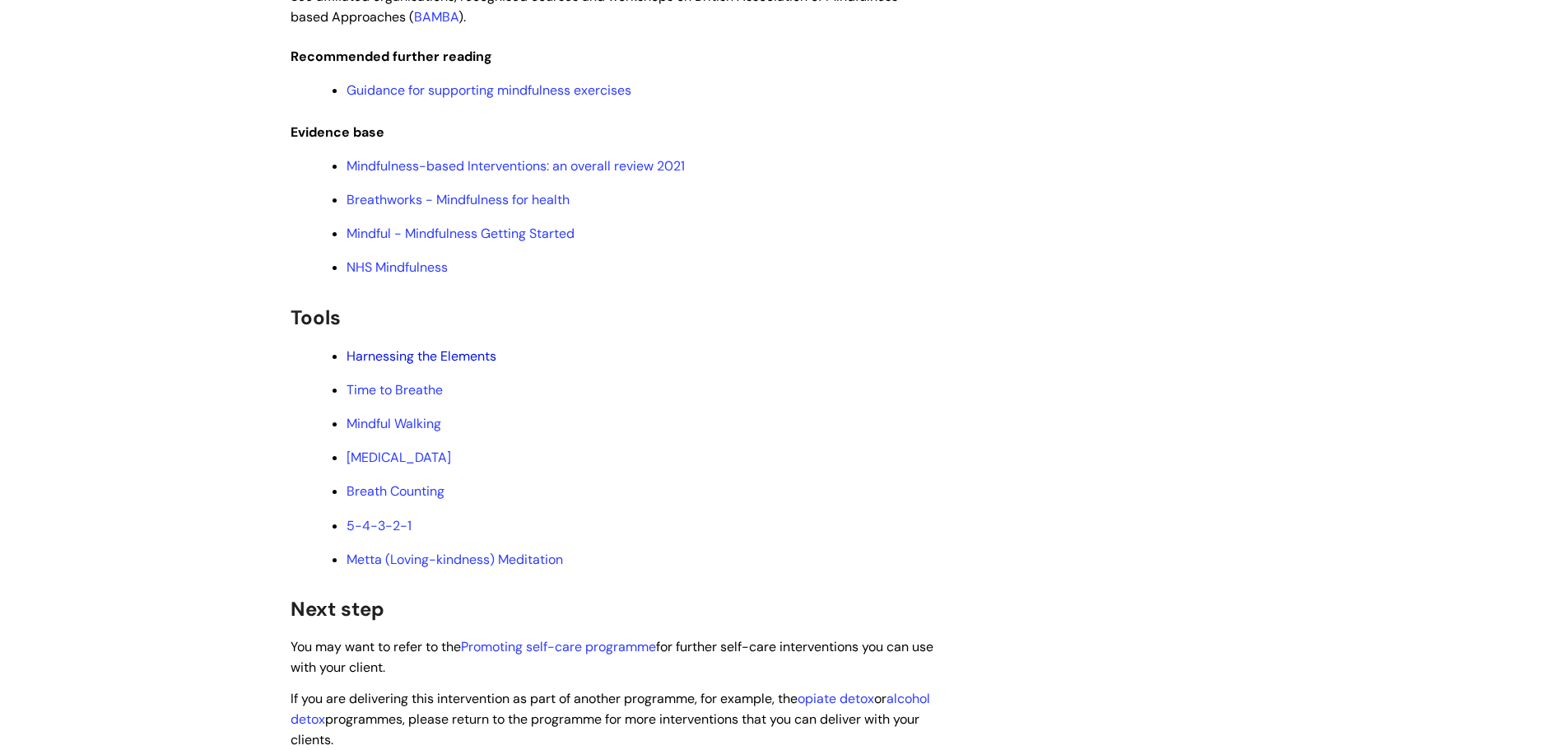
click at [448, 355] on link "Harnessing the Elements" at bounding box center [421, 355] width 150 height 18
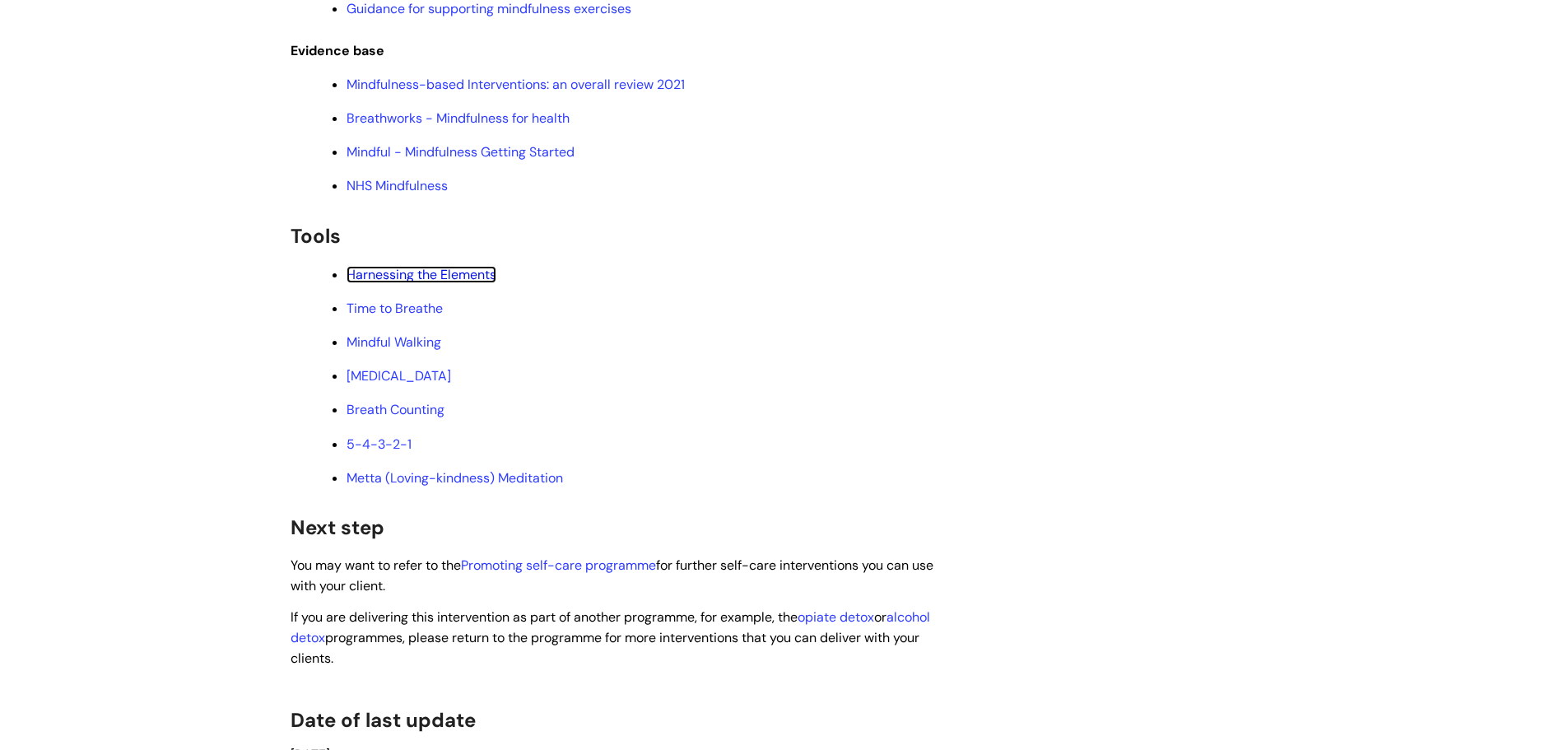
scroll to position [2964, 0]
click at [362, 308] on link "Time to Breathe" at bounding box center [394, 307] width 96 height 18
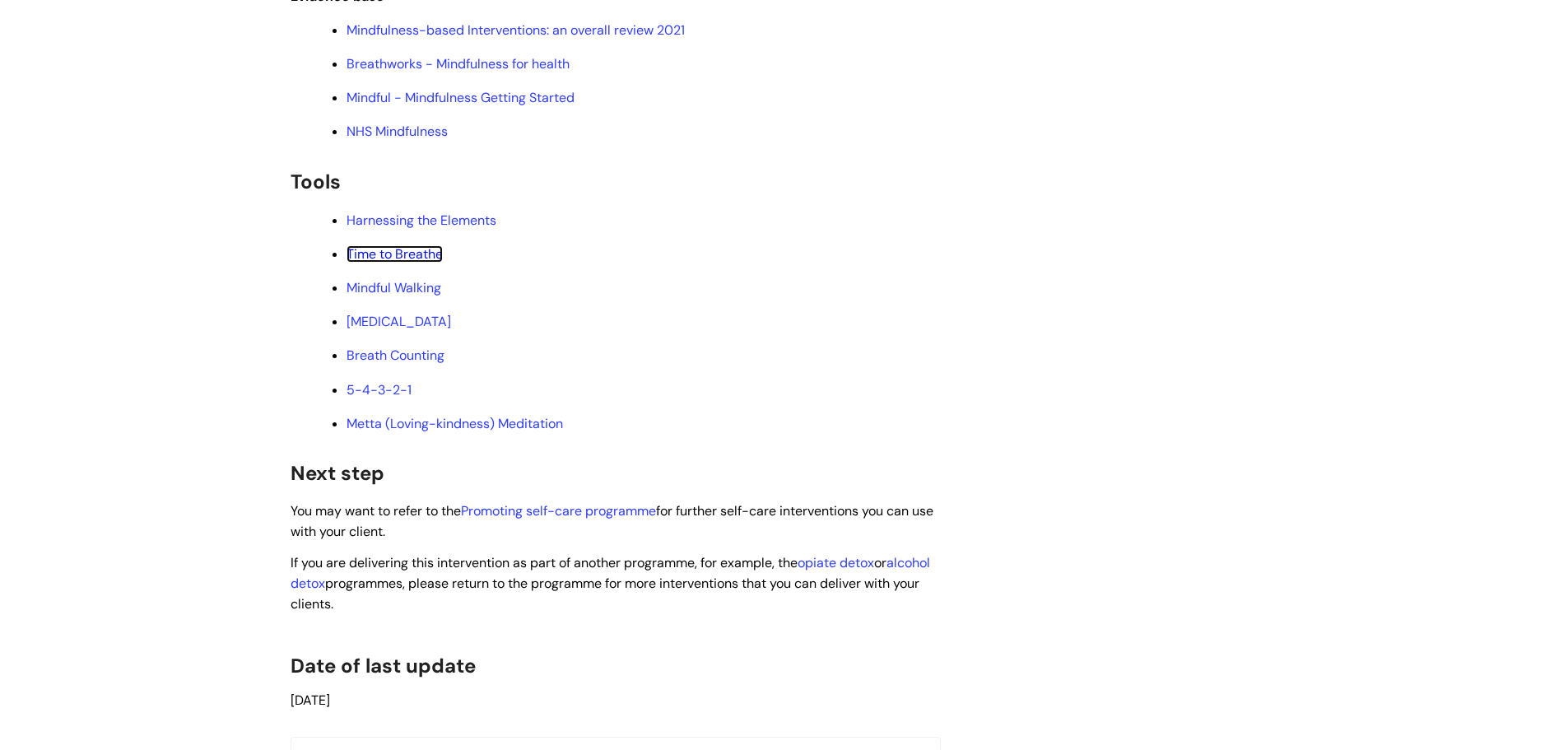
scroll to position [3046, 0]
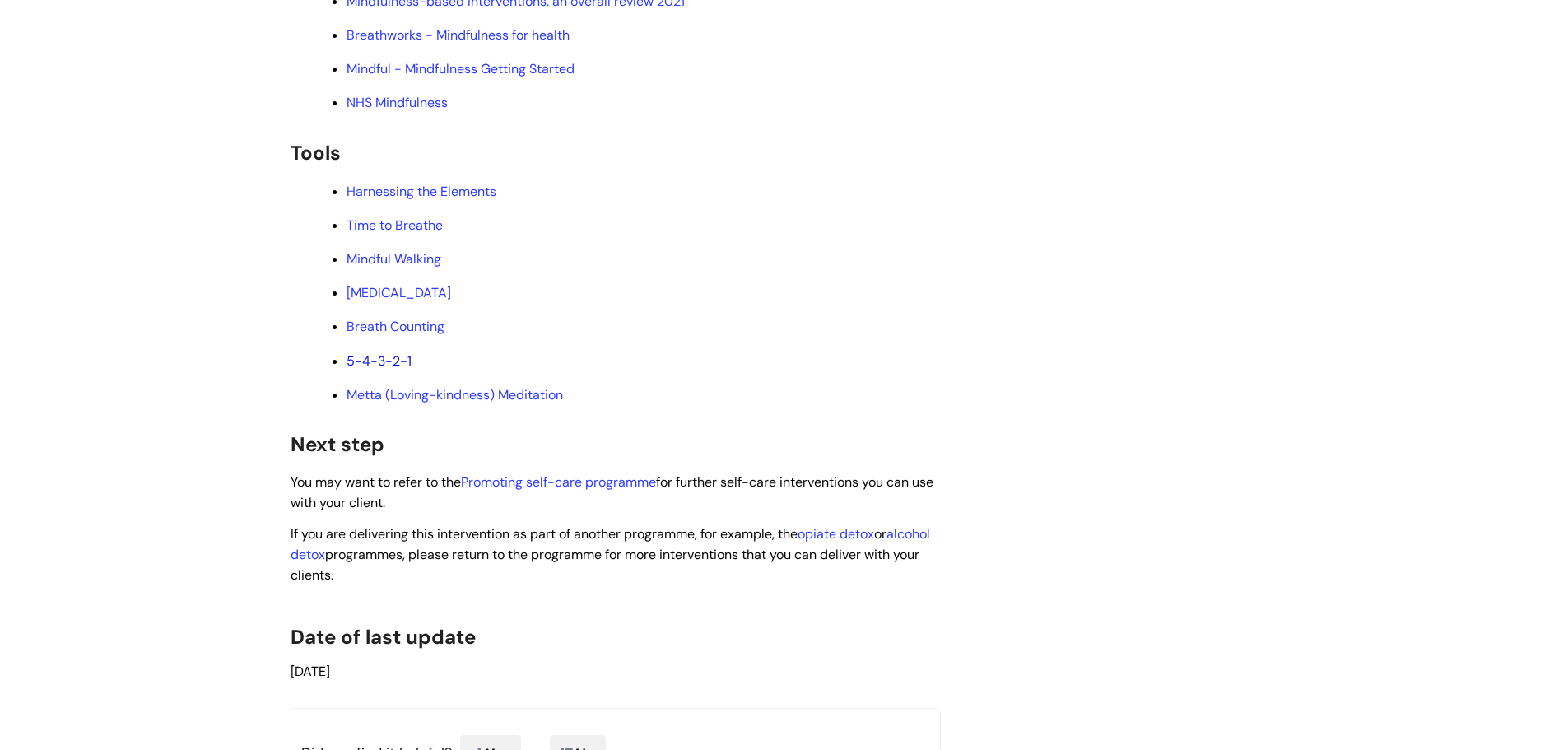
click at [381, 364] on link "5-4-3-2-1" at bounding box center [379, 361] width 65 height 18
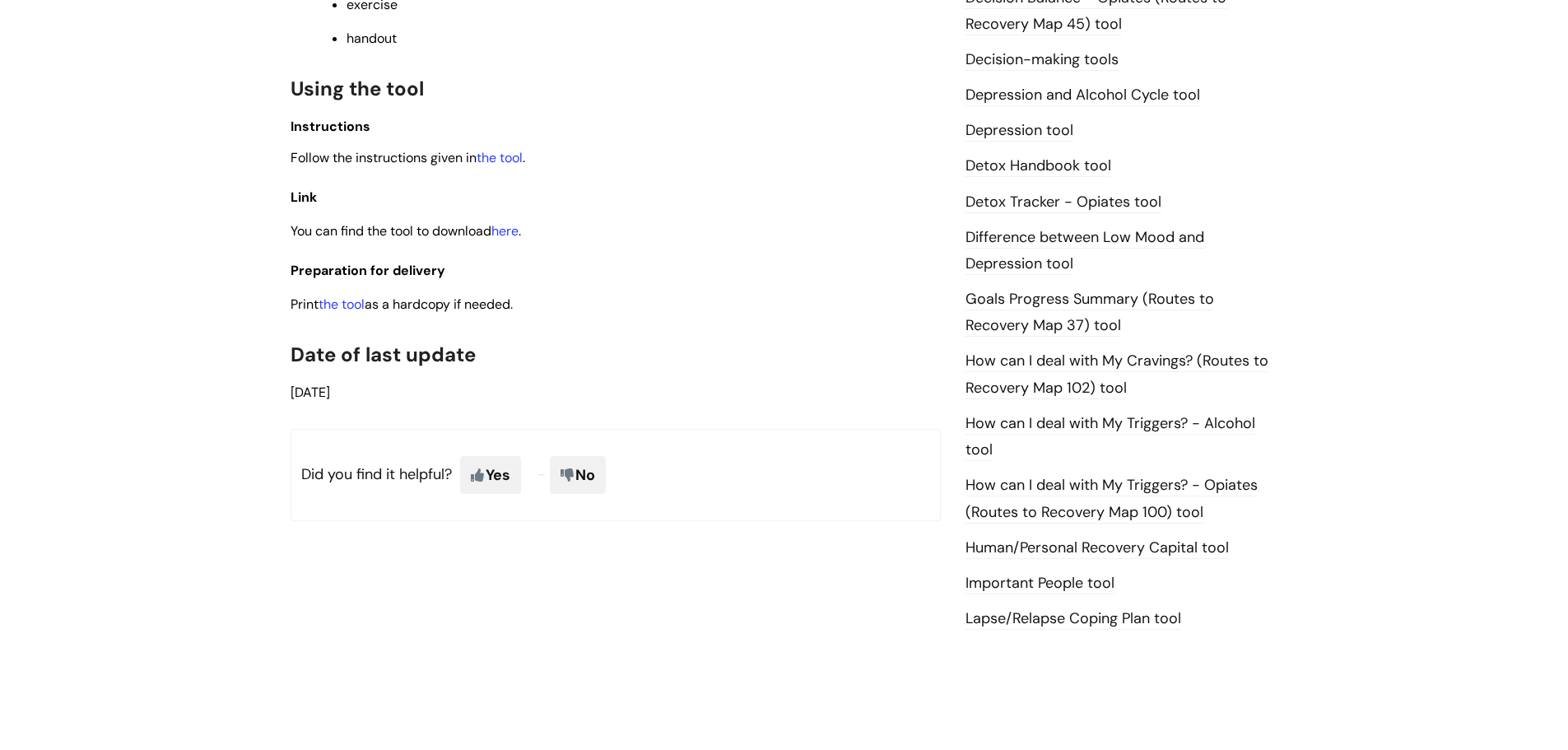
scroll to position [905, 0]
click at [510, 158] on link "the tool" at bounding box center [500, 156] width 47 height 18
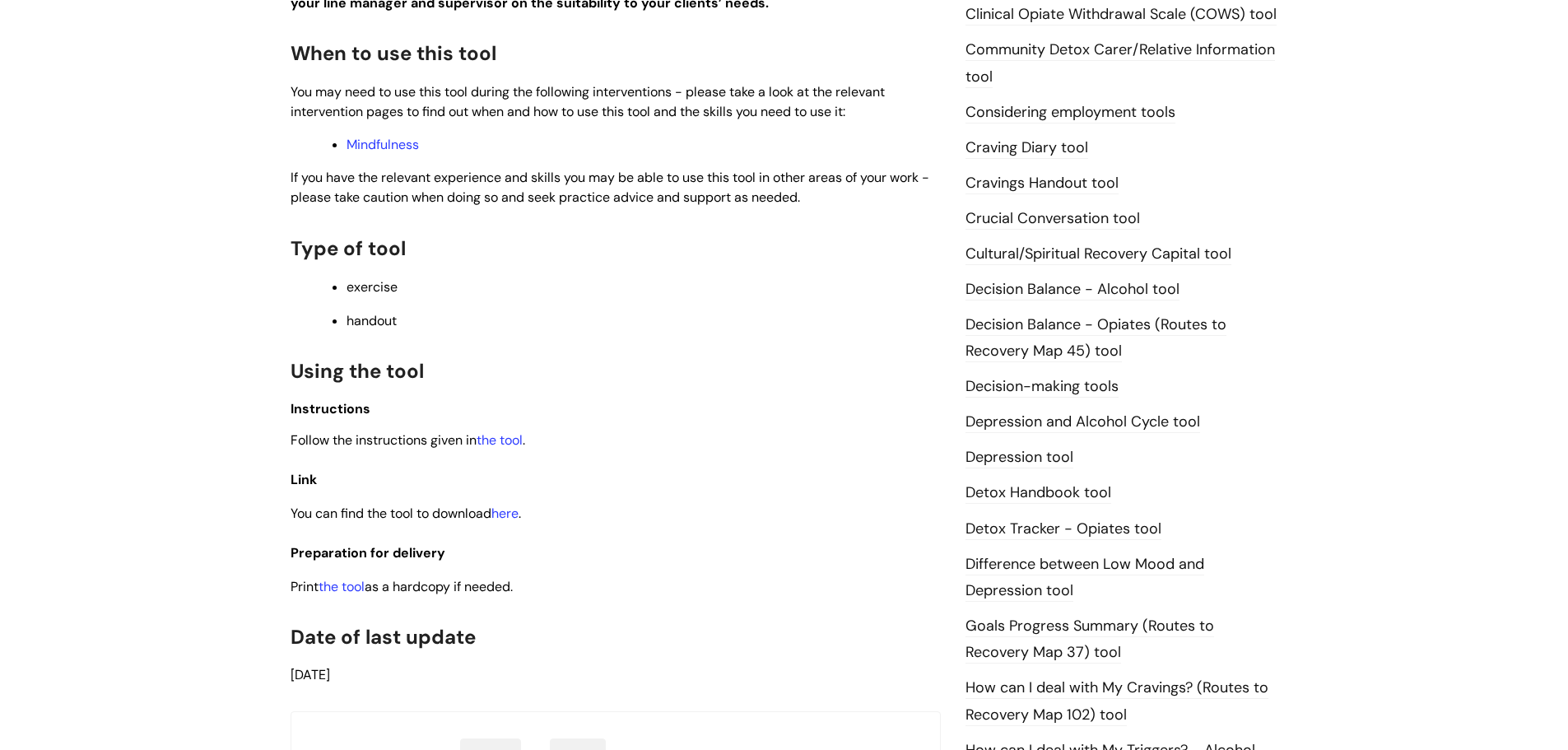
scroll to position [659, 0]
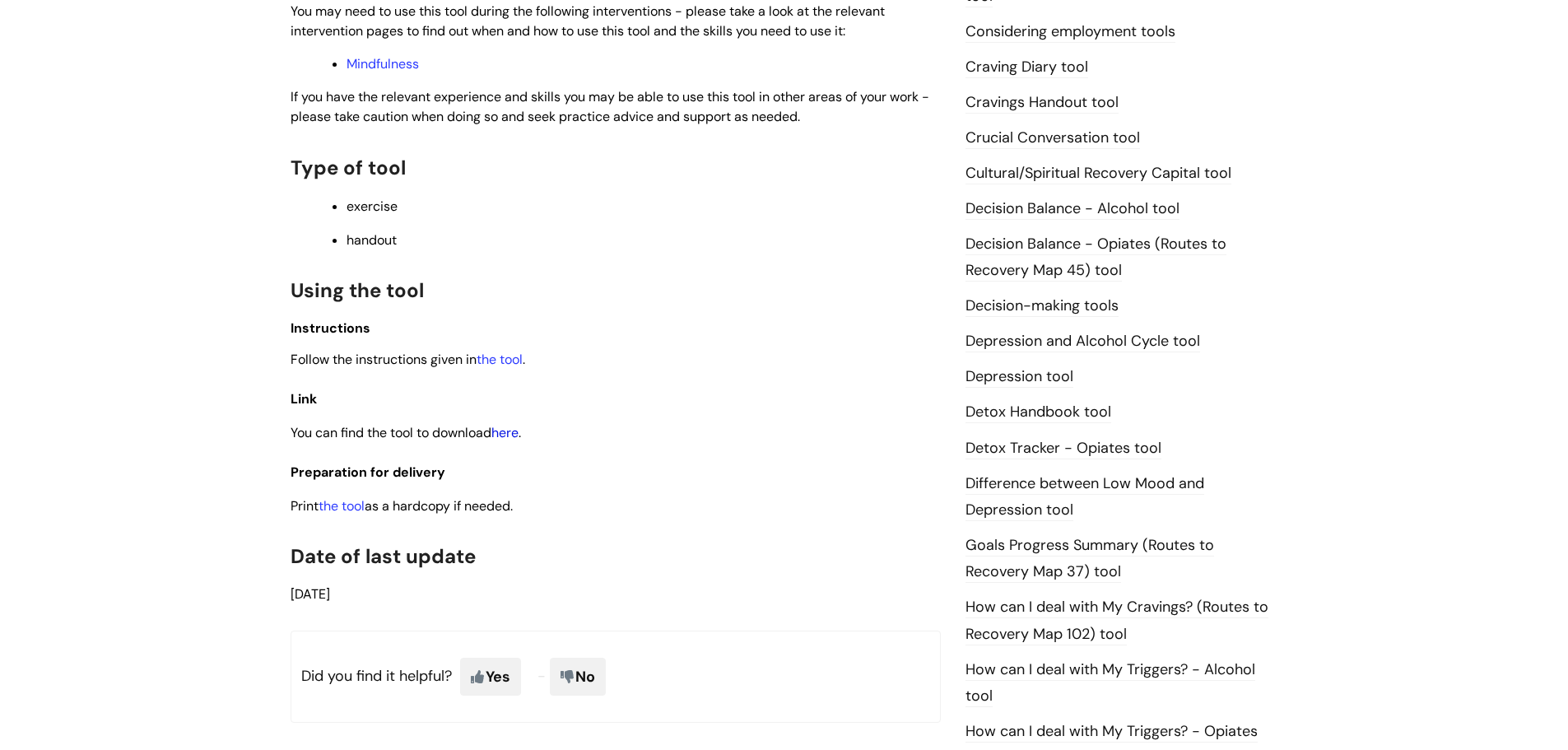
click at [511, 430] on link "here" at bounding box center [504, 433] width 27 height 18
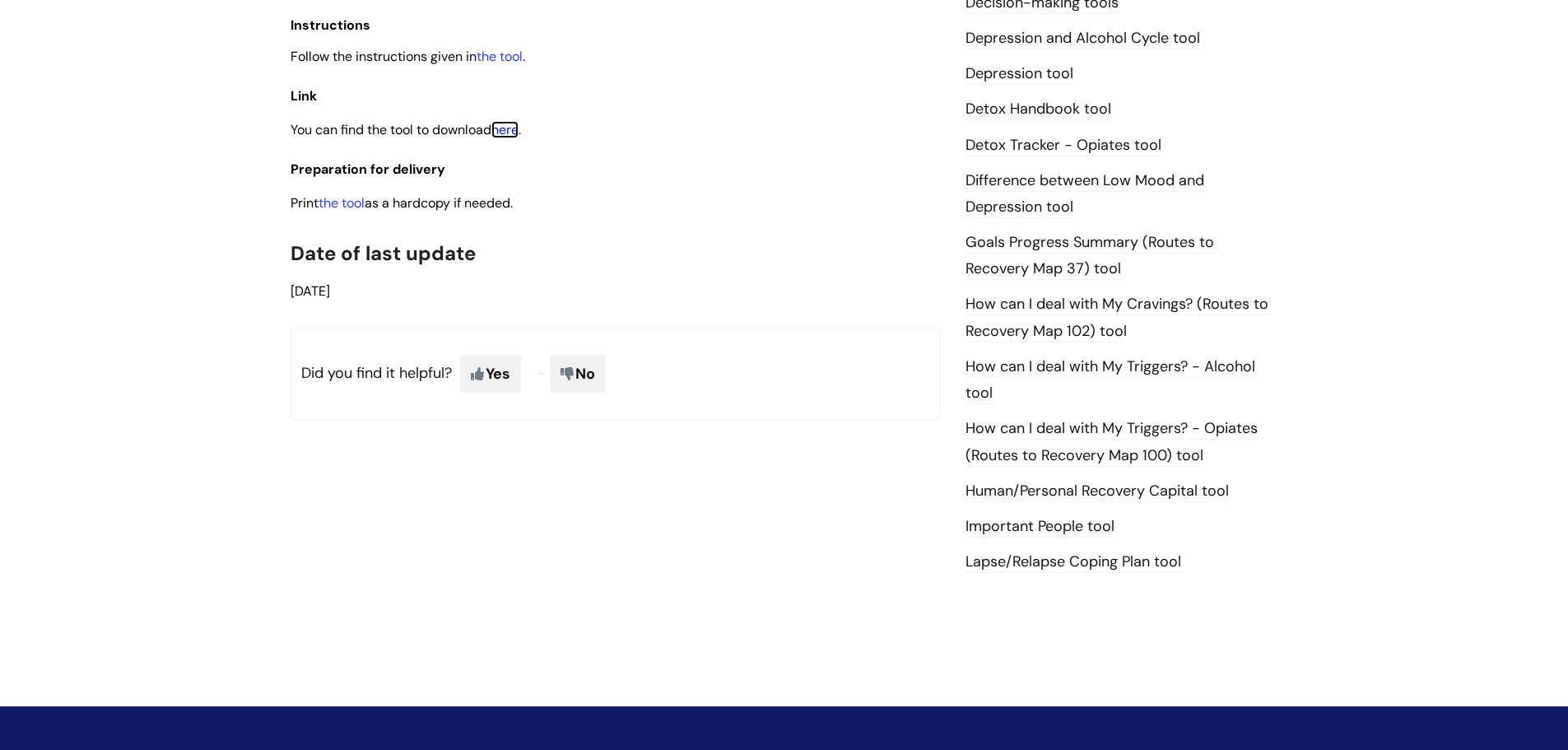
scroll to position [1051, 0]
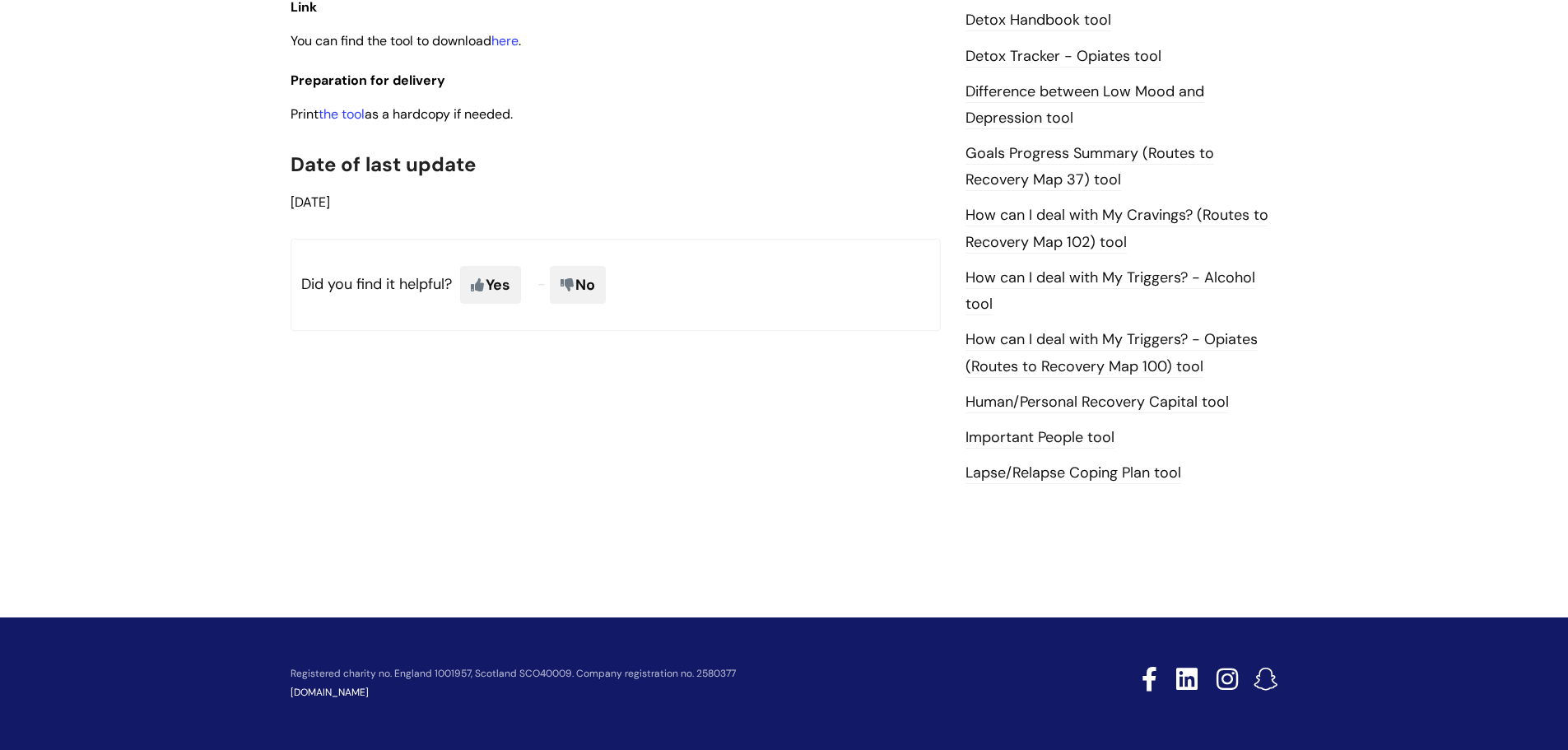
click at [1104, 368] on link "How can I deal with My Triggers? - Opiates (Routes to Recovery Map 100) tool" at bounding box center [1112, 353] width 292 height 47
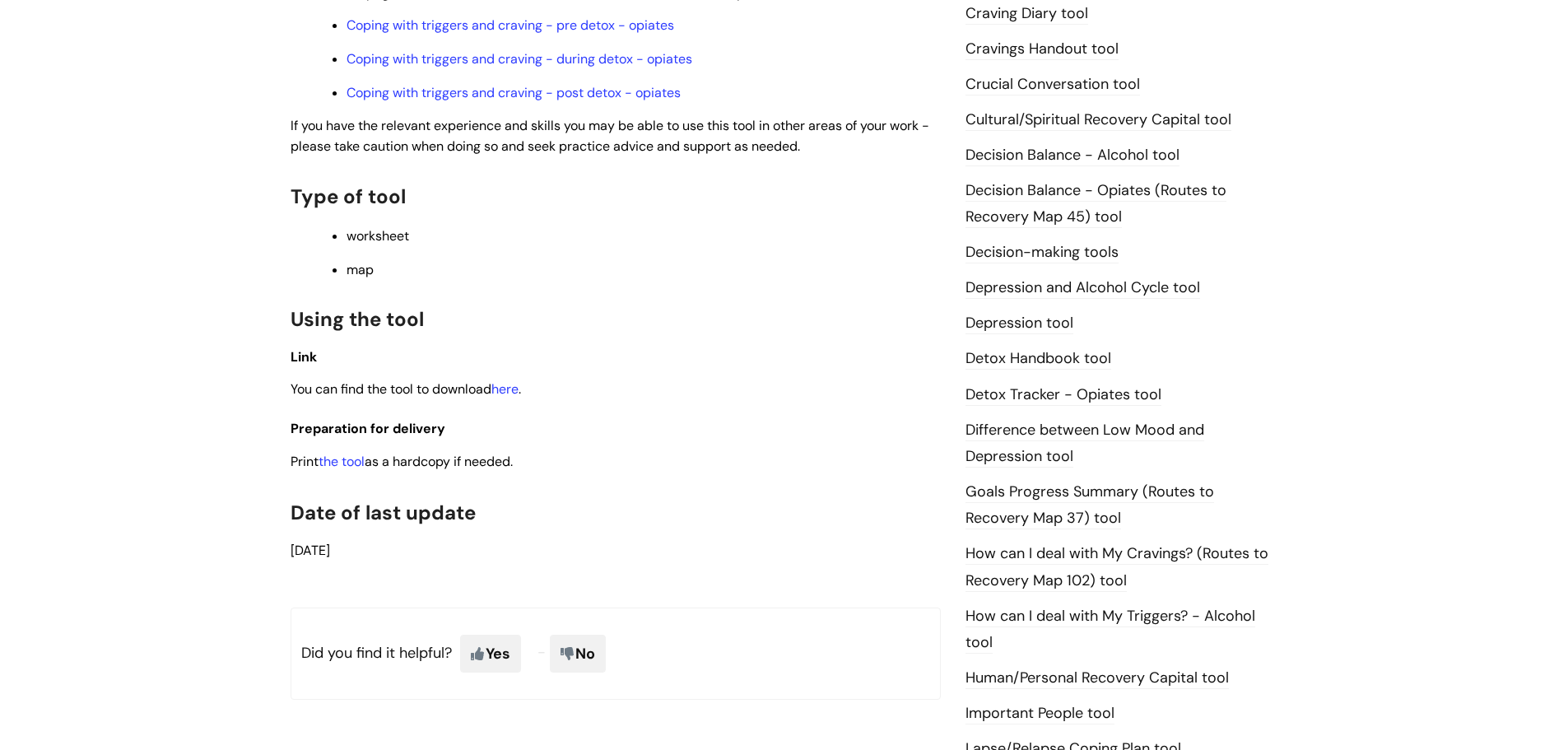
scroll to position [741, 0]
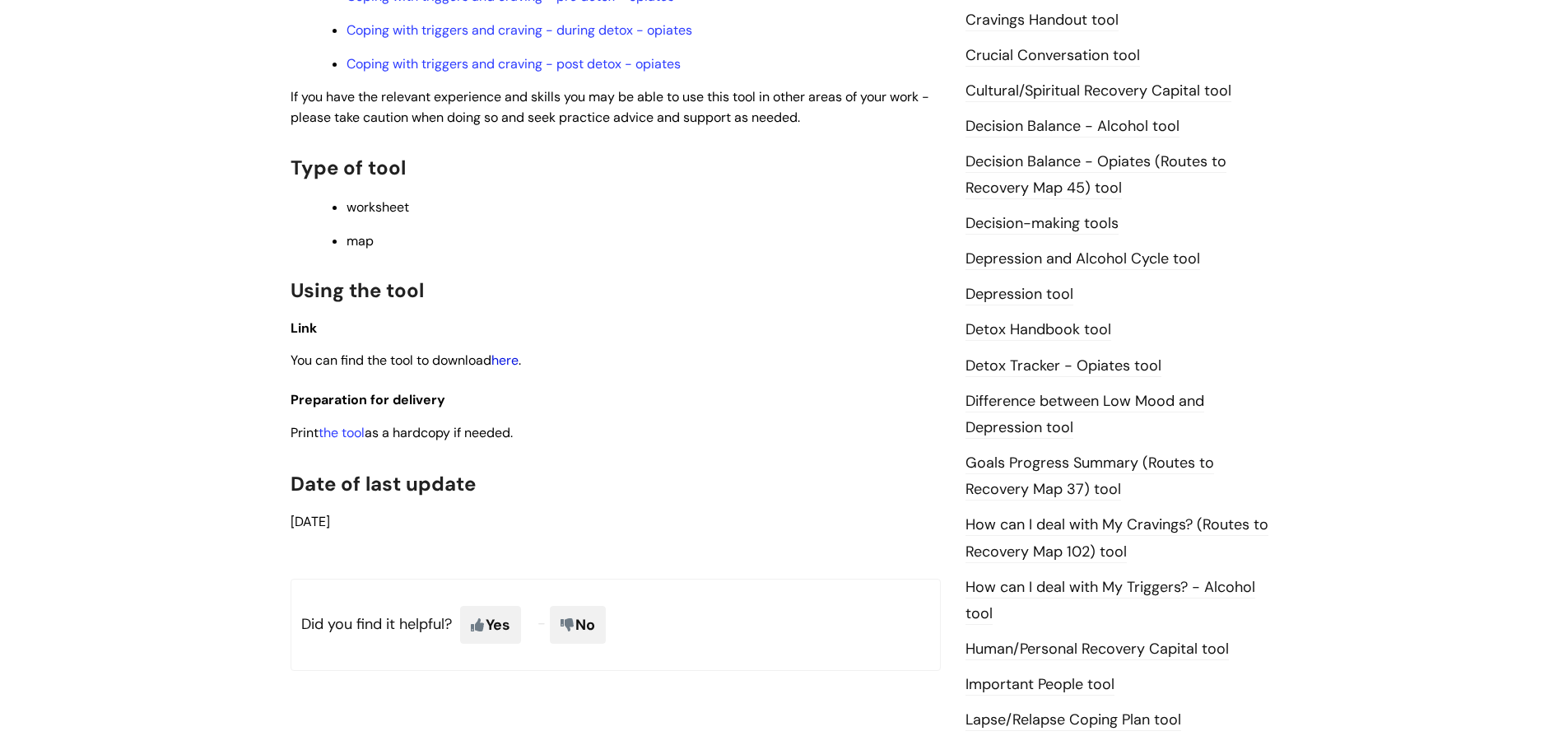
click at [507, 366] on link "here" at bounding box center [504, 360] width 27 height 18
click at [1050, 293] on link "Depression tool" at bounding box center [1020, 294] width 108 height 21
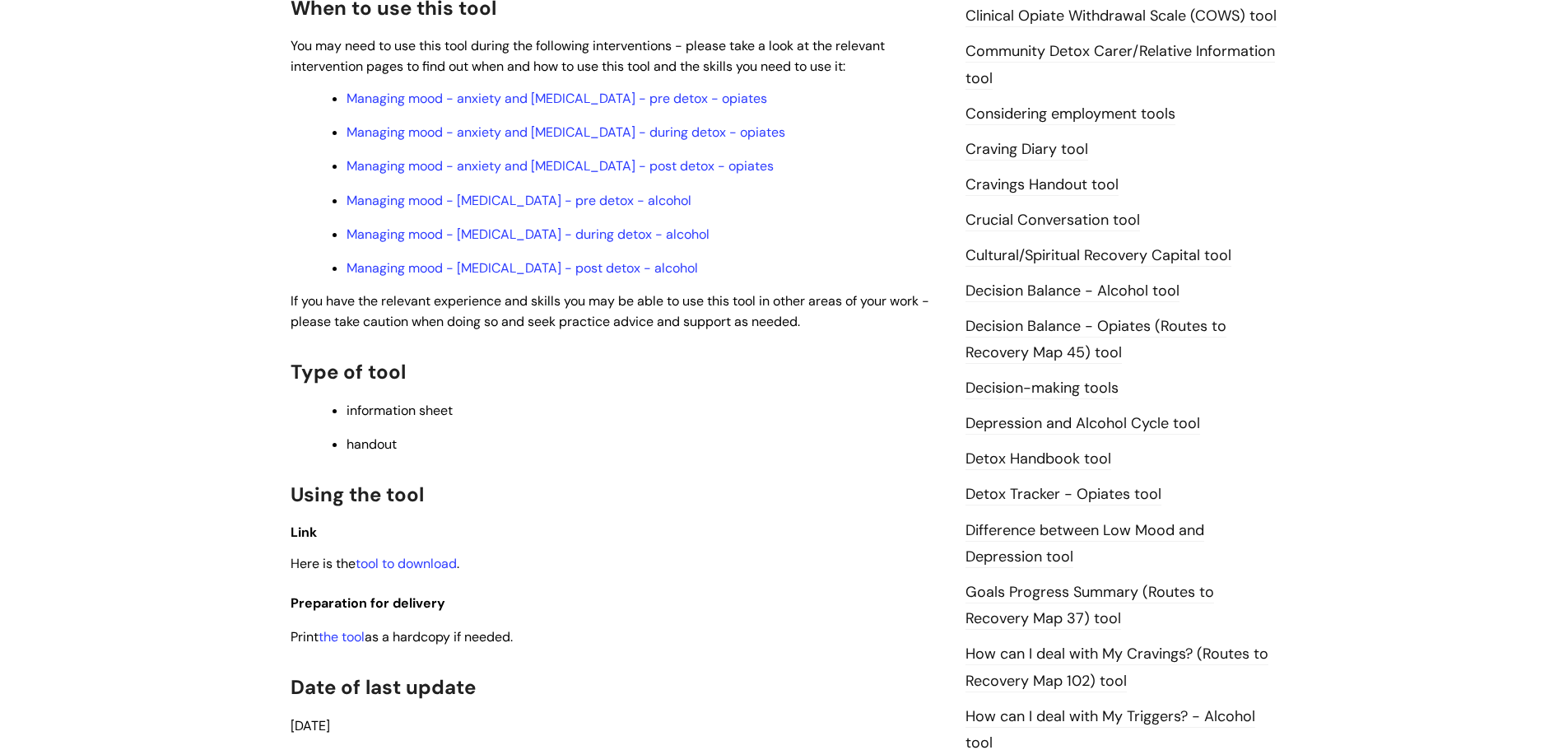
scroll to position [905, 0]
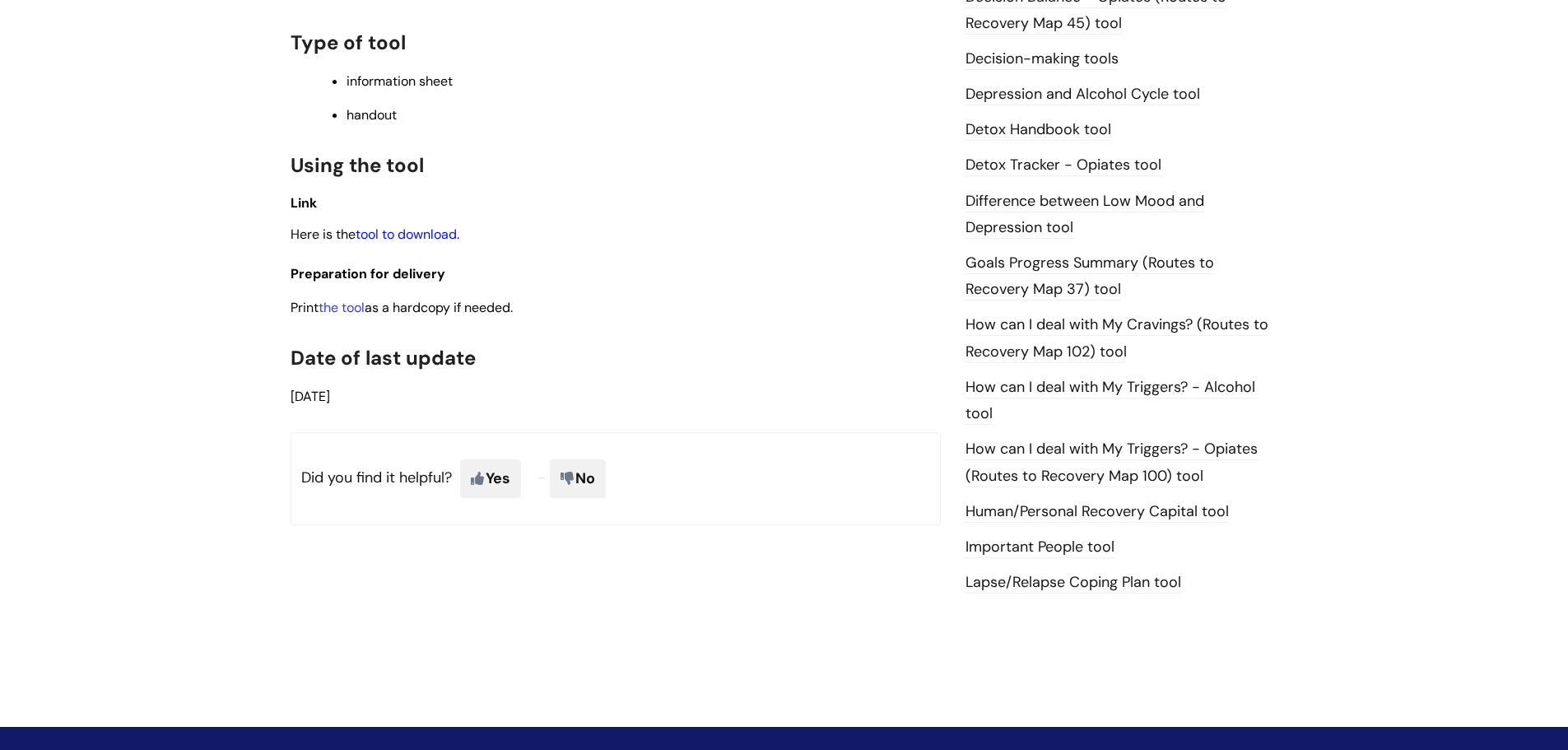
click at [416, 237] on link "tool to download" at bounding box center [406, 234] width 101 height 18
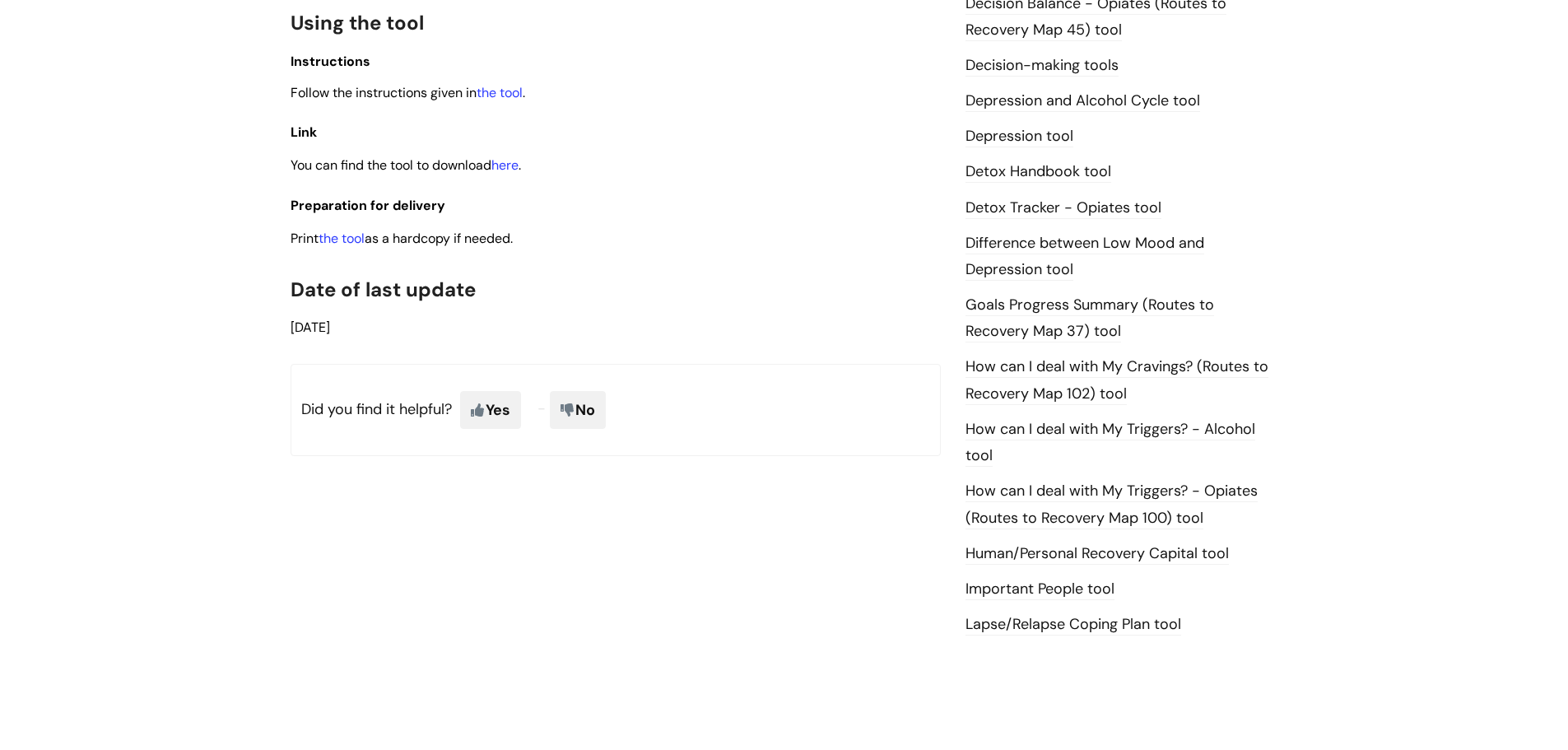
scroll to position [824, 0]
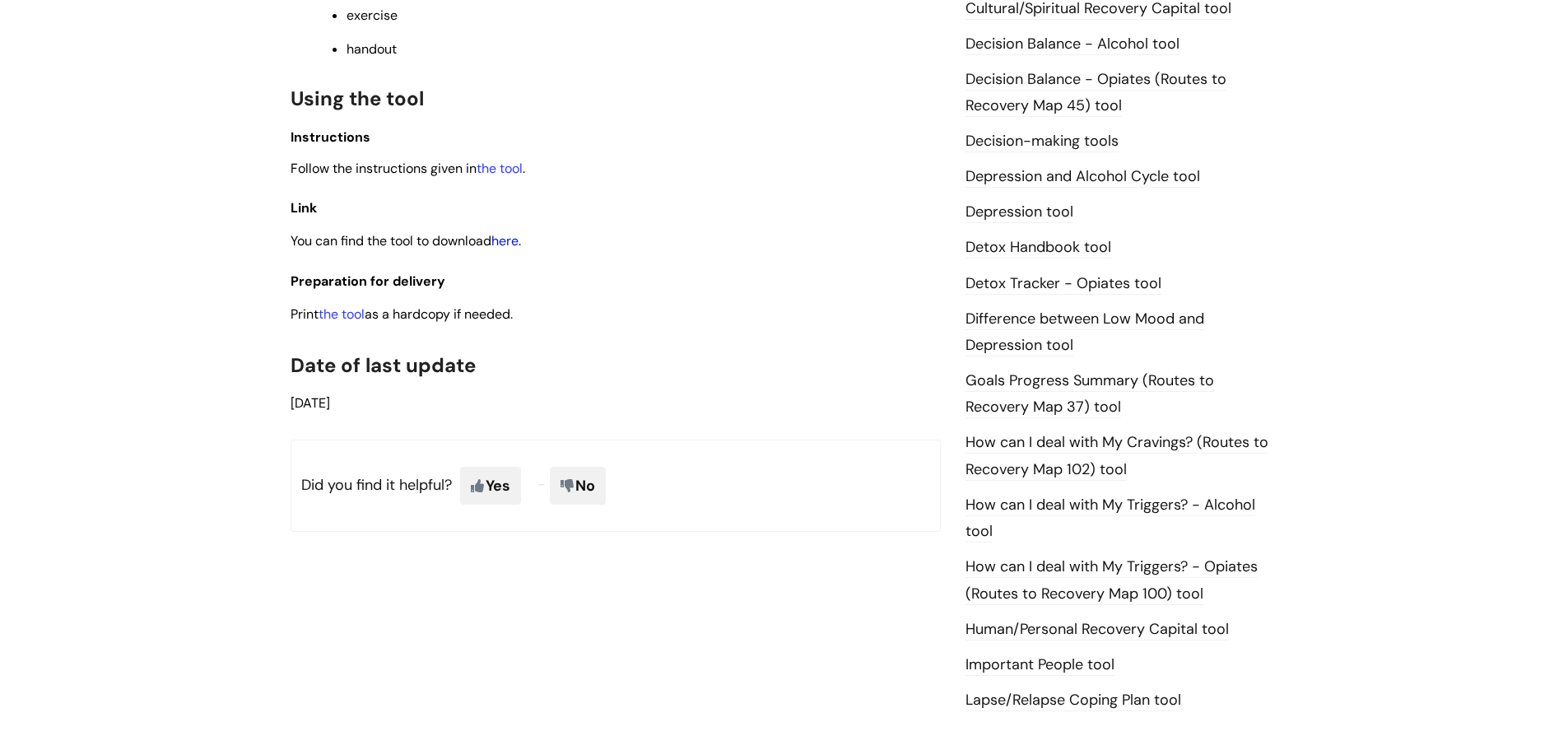
click at [511, 244] on link "here" at bounding box center [504, 240] width 27 height 18
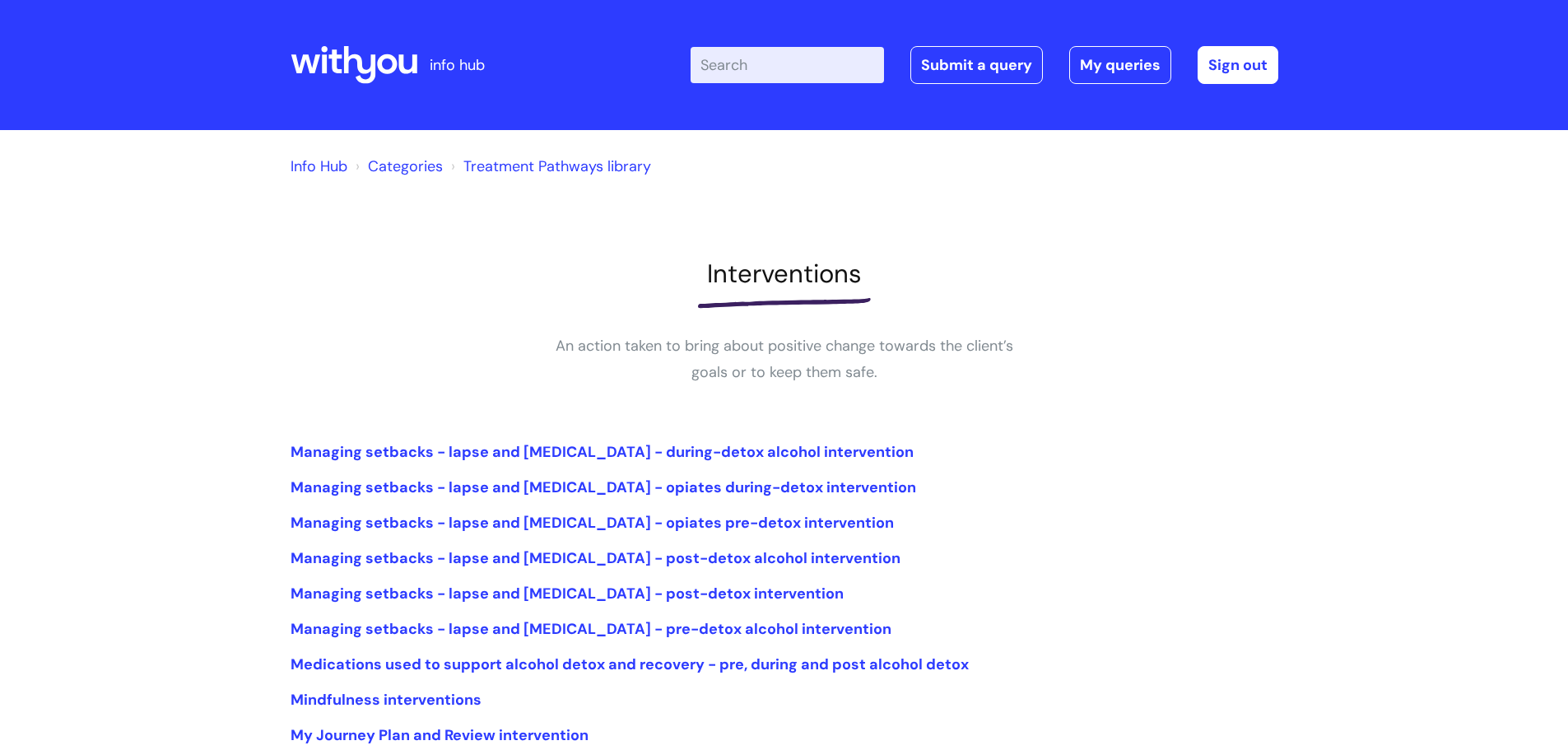
scroll to position [165, 0]
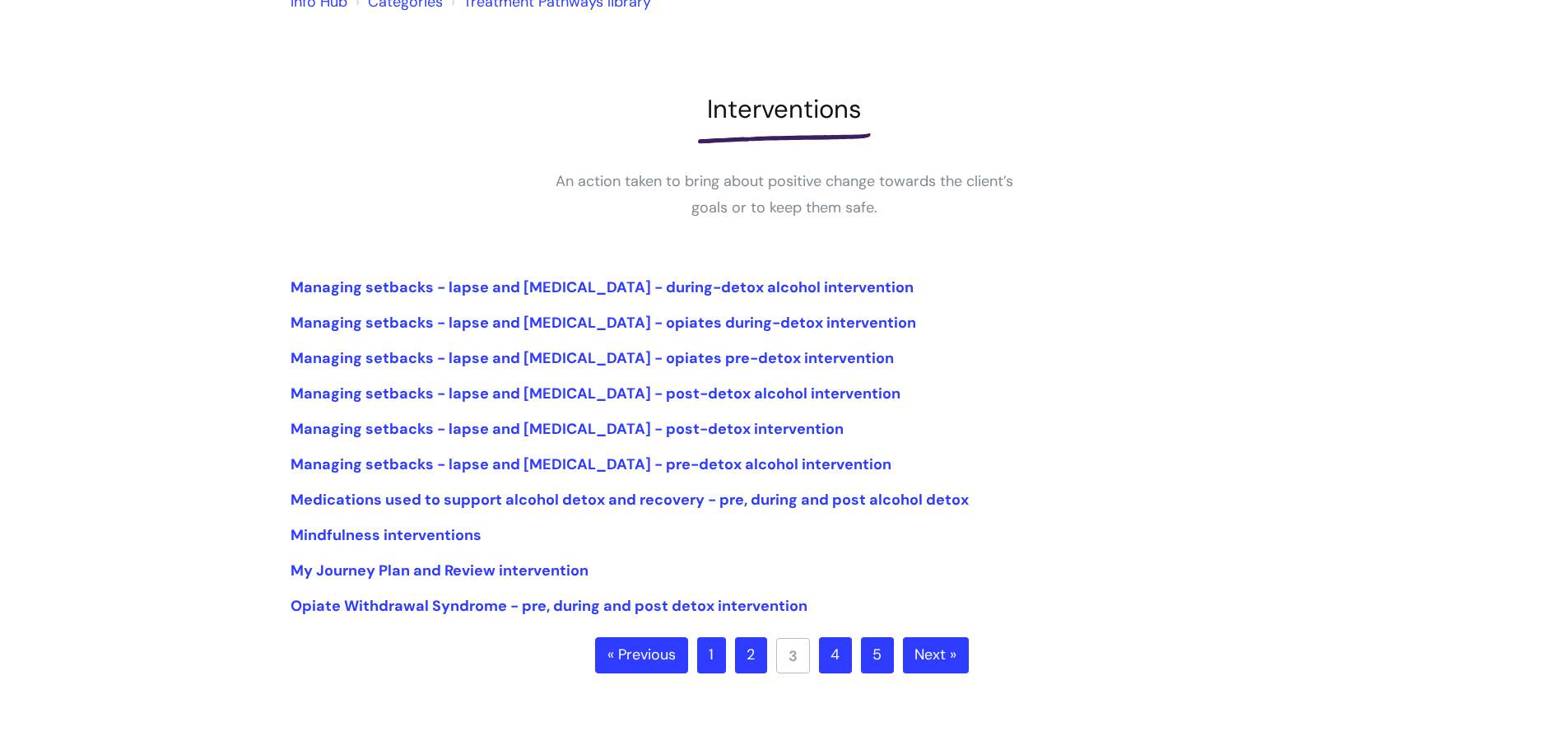
click at [837, 660] on link "4" at bounding box center [835, 655] width 33 height 36
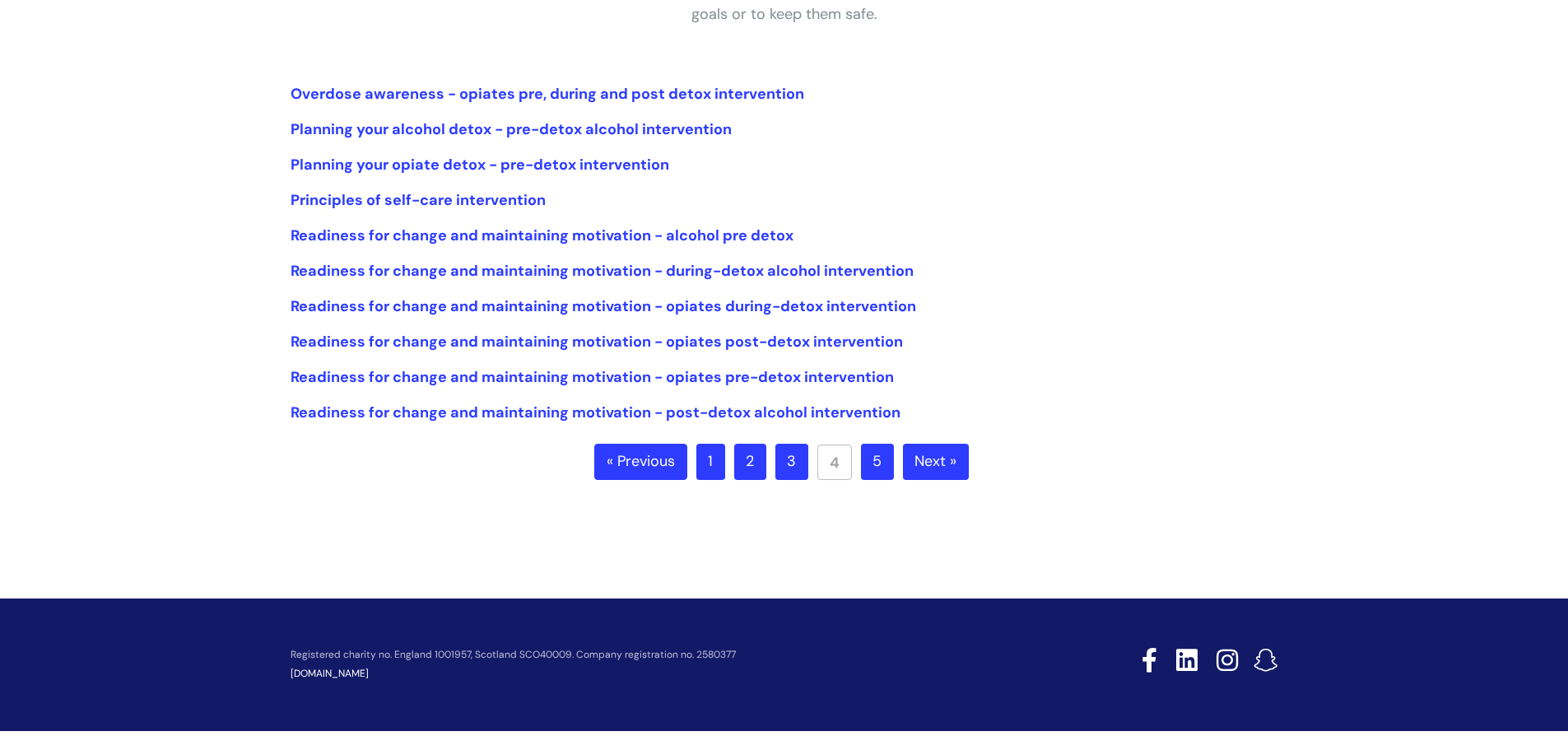
scroll to position [366, 0]
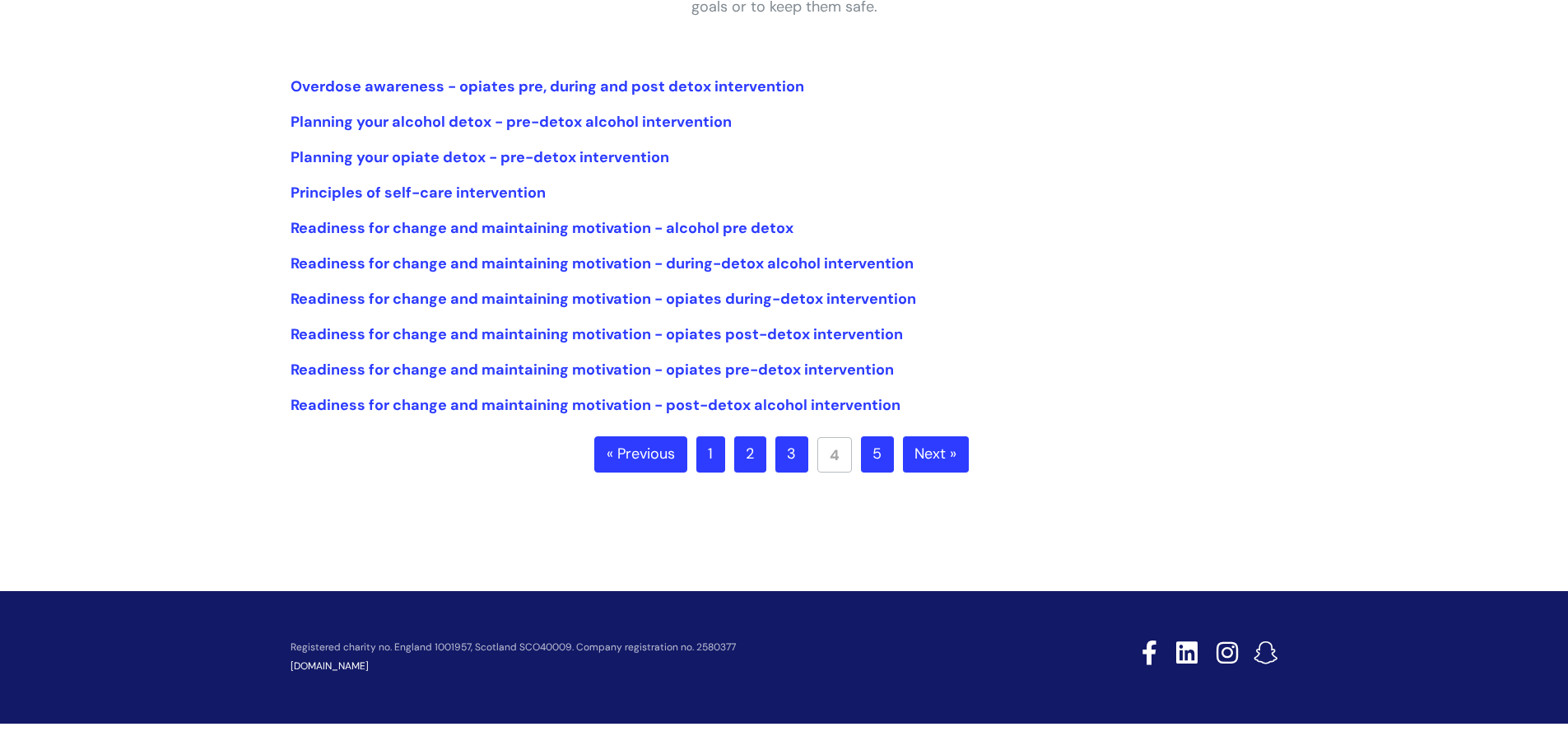
click at [878, 443] on link "5" at bounding box center [877, 454] width 33 height 36
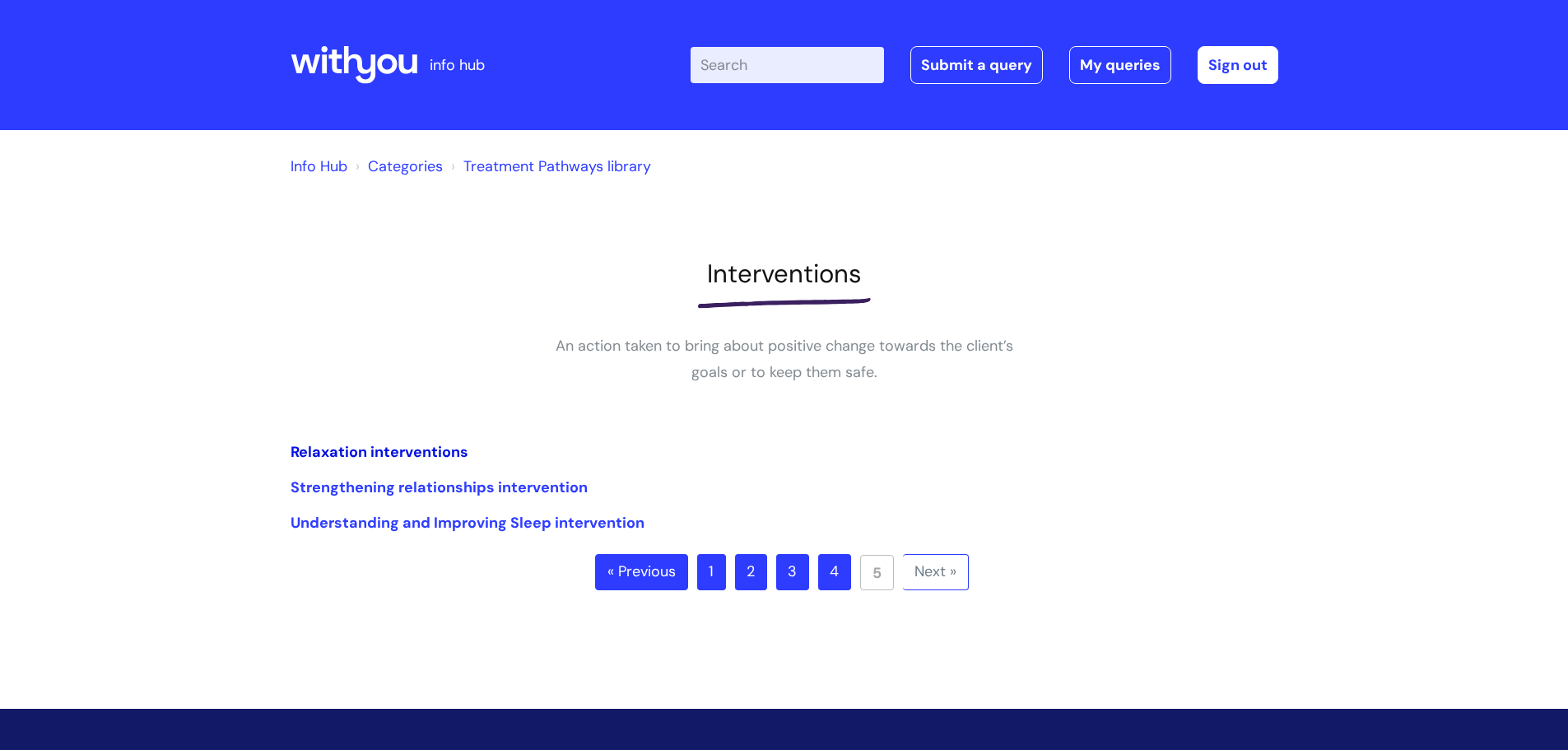
click at [450, 455] on link "Relaxation interventions" at bounding box center [379, 451] width 178 height 20
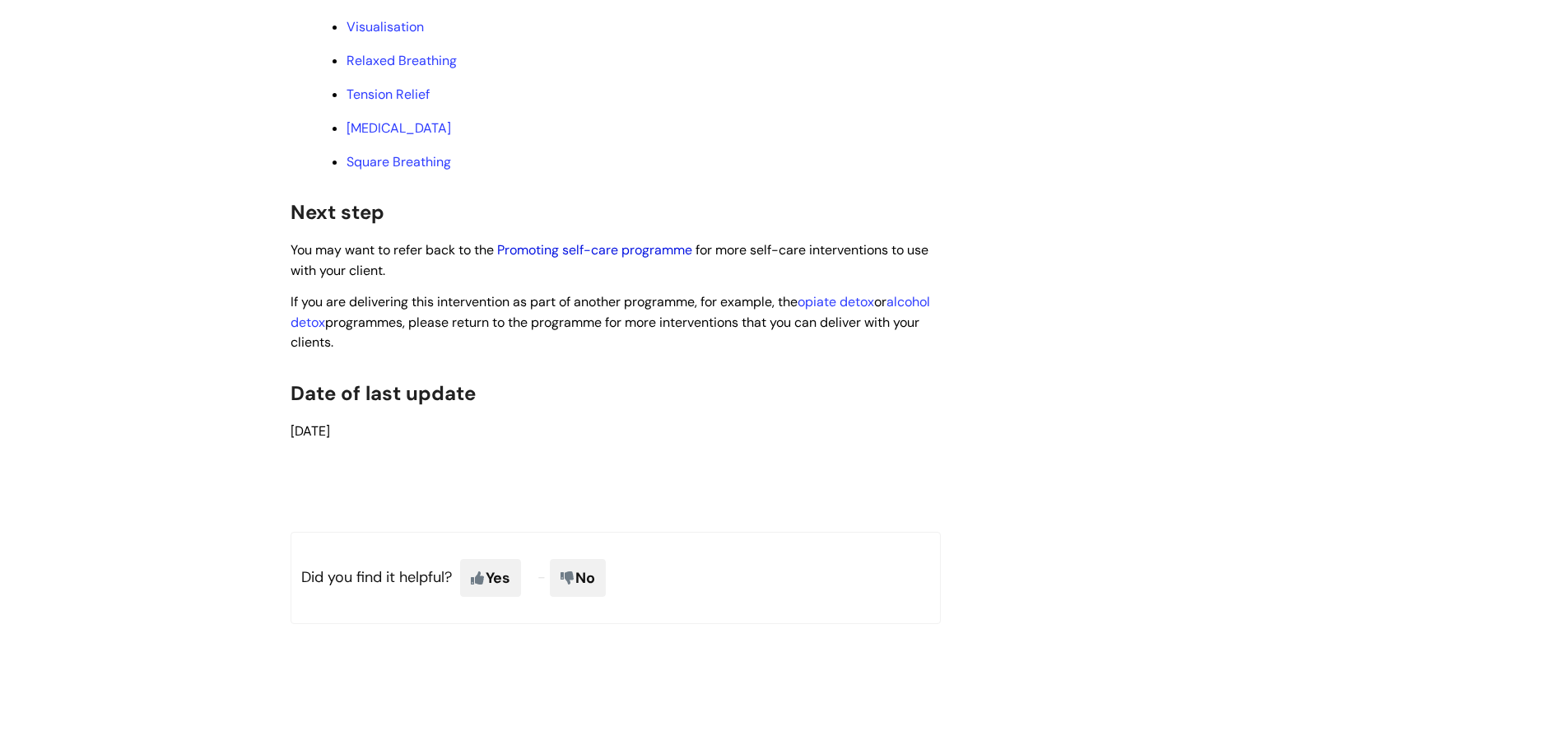
scroll to position [3342, 0]
